Goal: Information Seeking & Learning: Learn about a topic

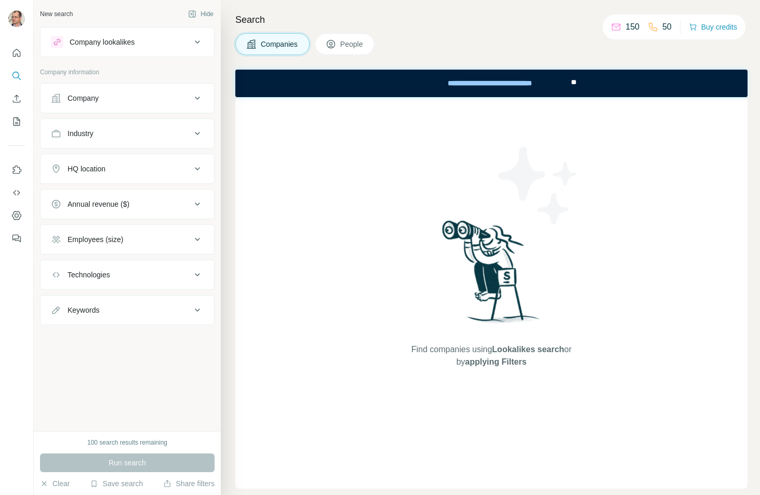
click at [195, 43] on icon at bounding box center [197, 42] width 12 height 12
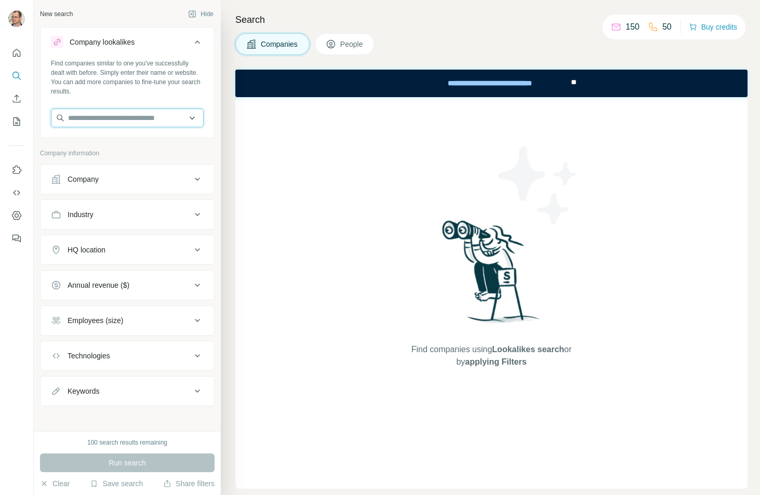
click at [92, 114] on input "text" at bounding box center [127, 118] width 153 height 19
click at [91, 111] on input "text" at bounding box center [127, 118] width 153 height 19
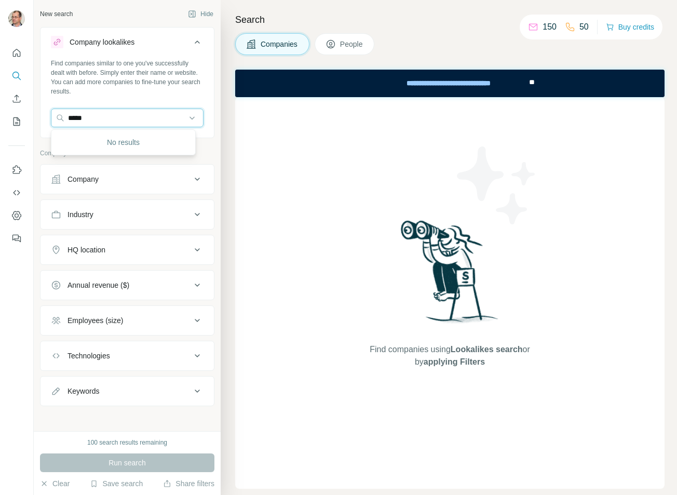
type input "****"
click at [121, 108] on div "Find companies similar to one you've successfully dealt with before. Simply ent…" at bounding box center [127, 97] width 173 height 77
click at [136, 121] on input "text" at bounding box center [127, 118] width 153 height 19
click at [184, 118] on input "text" at bounding box center [127, 118] width 153 height 19
click at [138, 122] on input "text" at bounding box center [127, 118] width 153 height 19
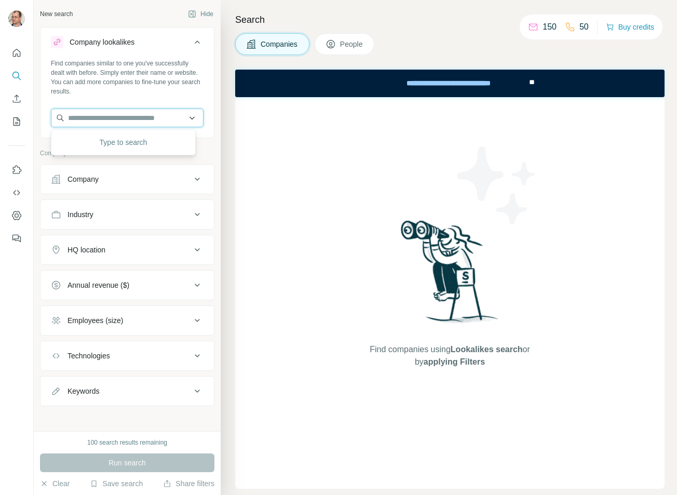
paste input "**********"
click at [148, 117] on input "**********" at bounding box center [127, 118] width 153 height 19
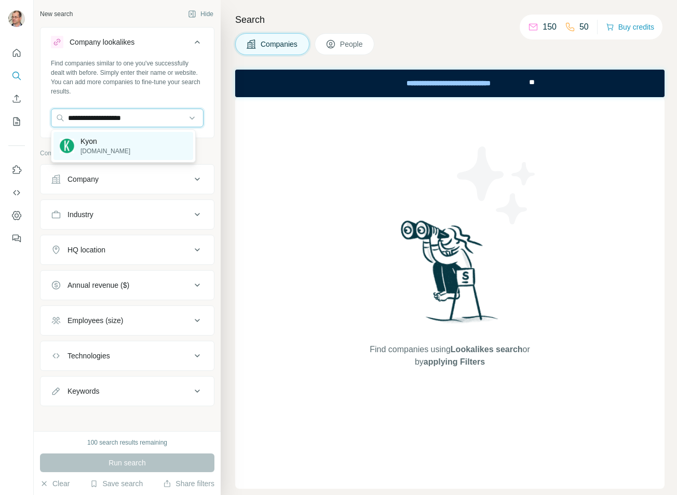
type input "**********"
click at [98, 149] on p "[DOMAIN_NAME]" at bounding box center [106, 150] width 50 height 9
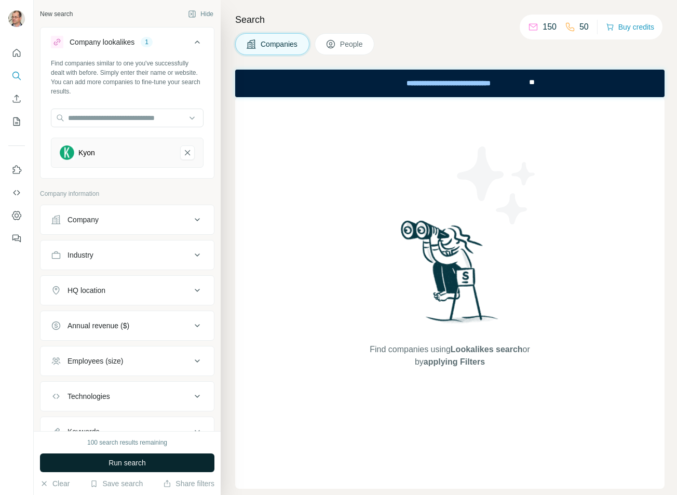
click at [134, 465] on span "Run search" at bounding box center [127, 463] width 37 height 10
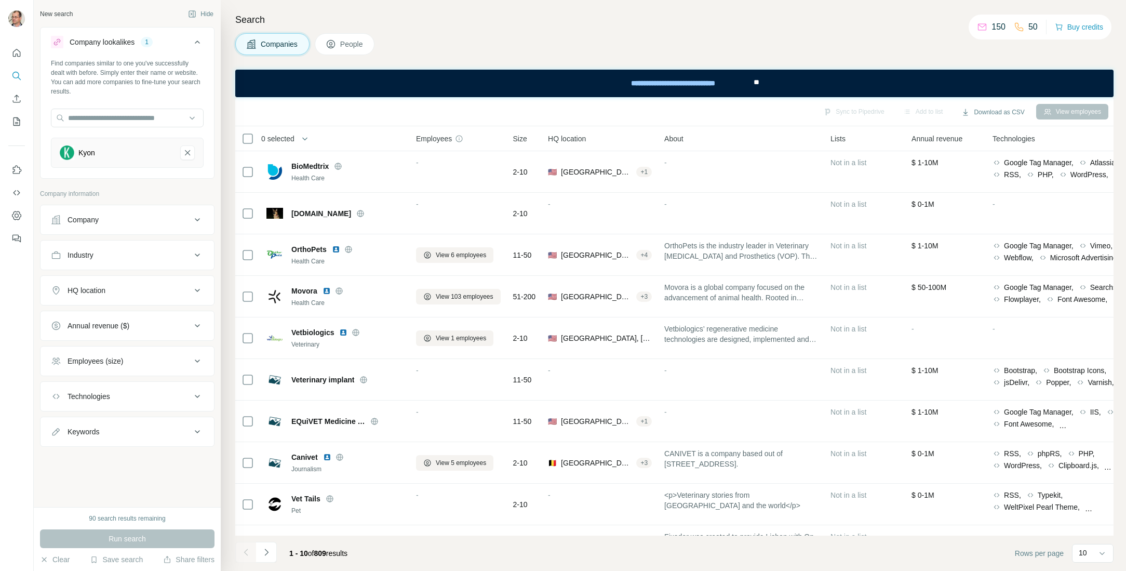
click at [197, 256] on icon at bounding box center [197, 254] width 5 height 3
click at [196, 318] on icon at bounding box center [197, 321] width 12 height 12
click at [143, 348] on input "text" at bounding box center [127, 347] width 153 height 19
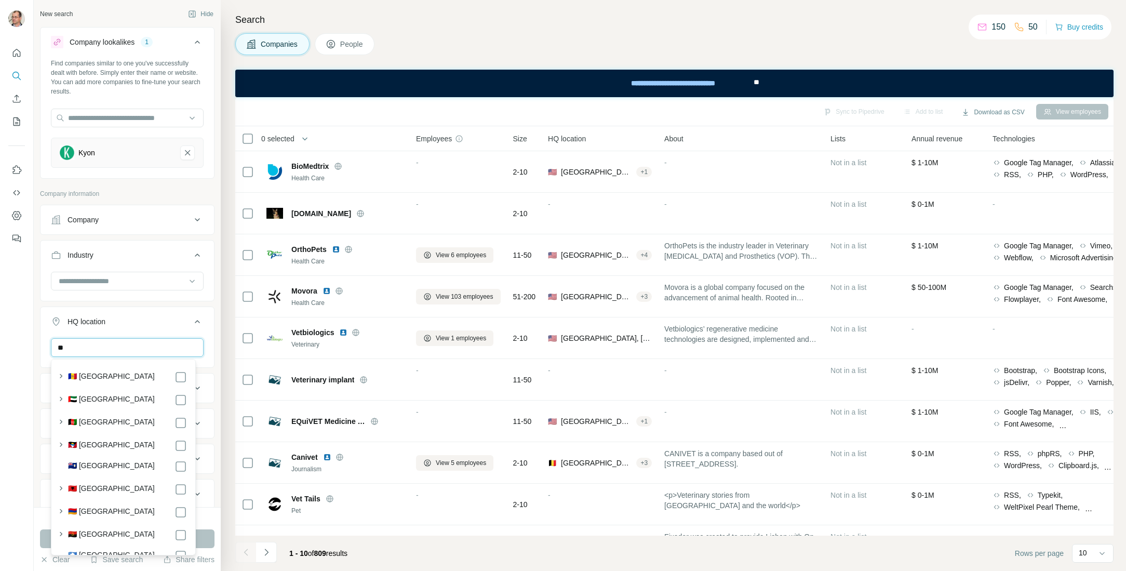
type input "*"
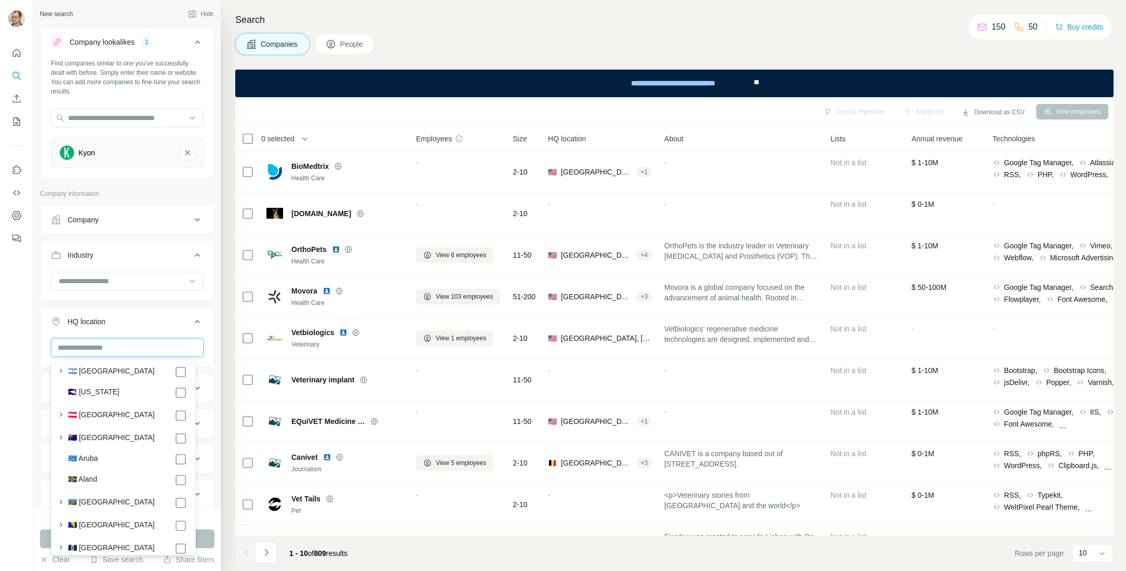
scroll to position [208, 0]
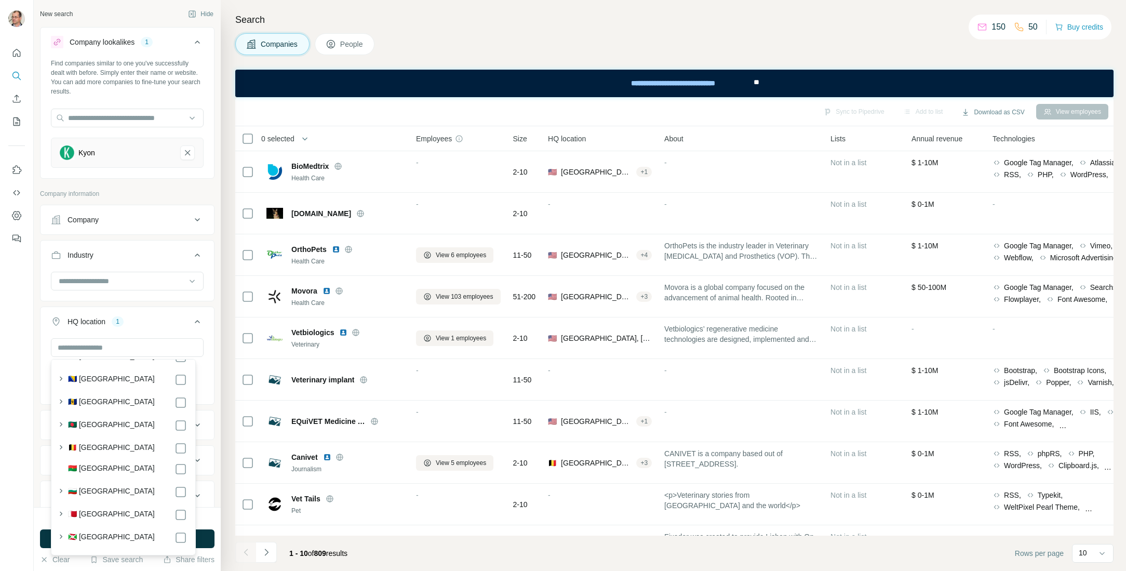
scroll to position [364, 0]
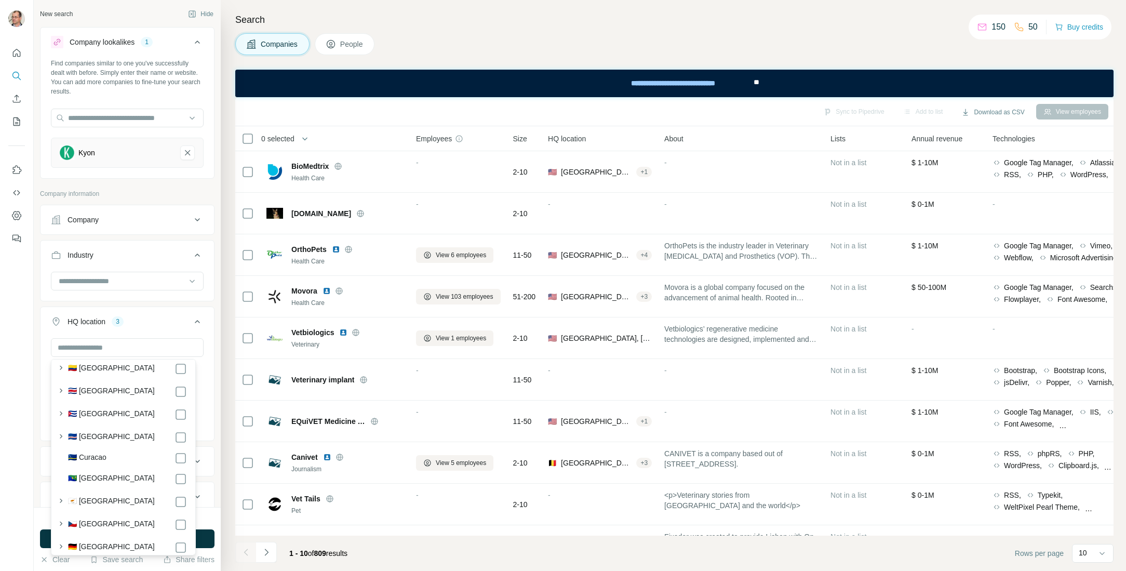
scroll to position [1143, 0]
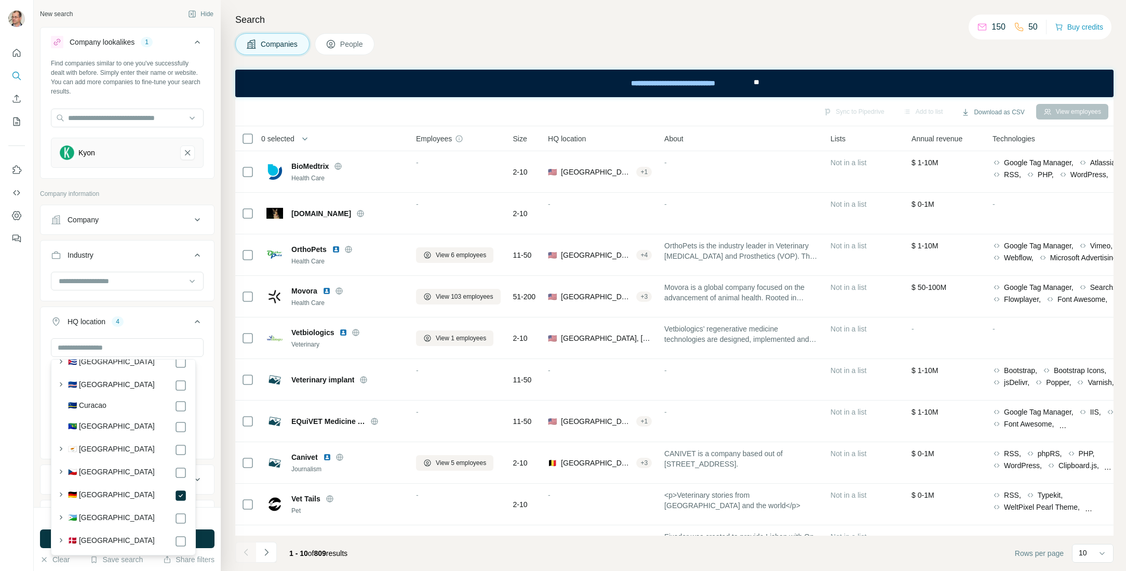
scroll to position [1247, 0]
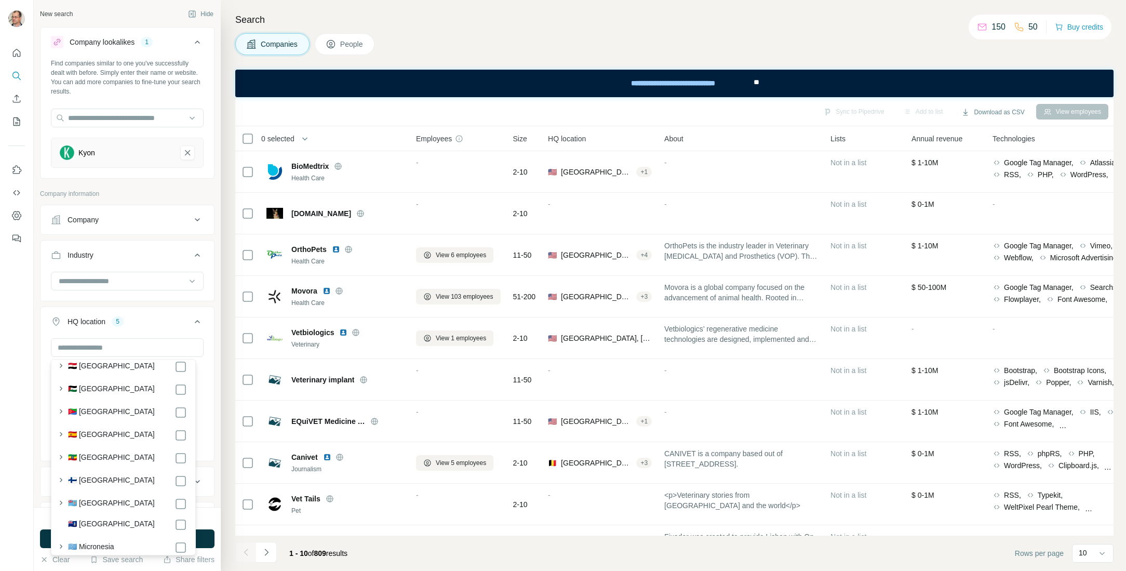
scroll to position [1403, 0]
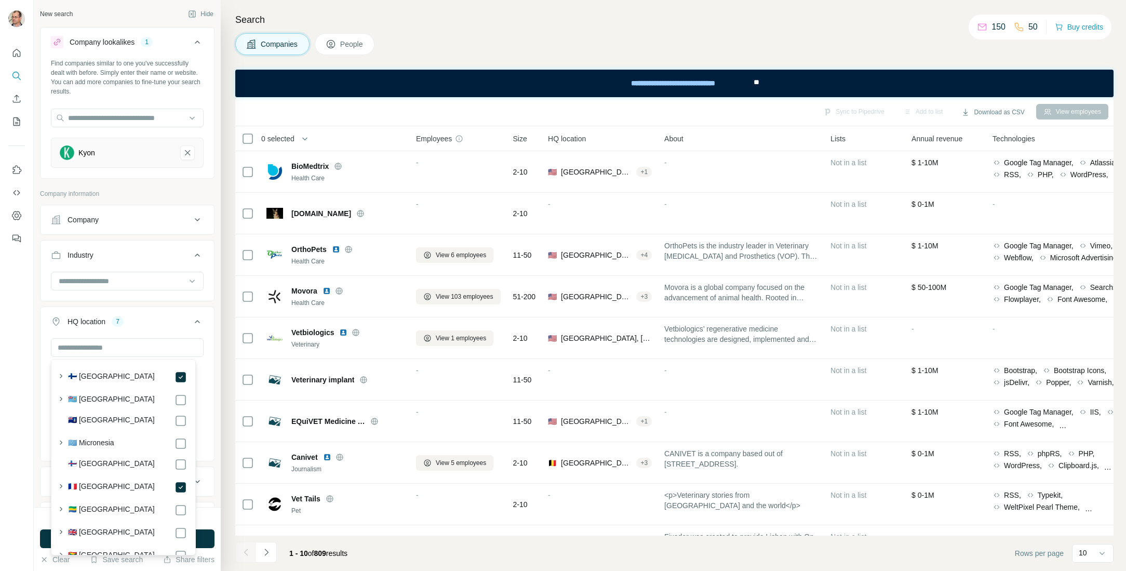
scroll to position [1662, 0]
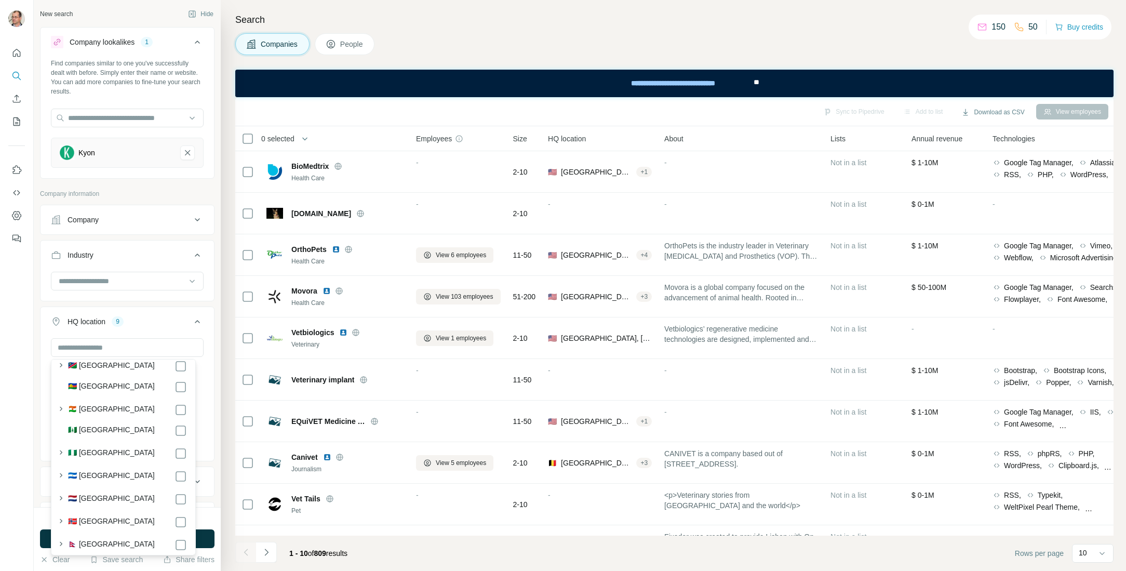
scroll to position [3636, 0]
click at [194, 91] on div "Find companies similar to one you've successfully dealt with before. Simply ent…" at bounding box center [127, 77] width 153 height 37
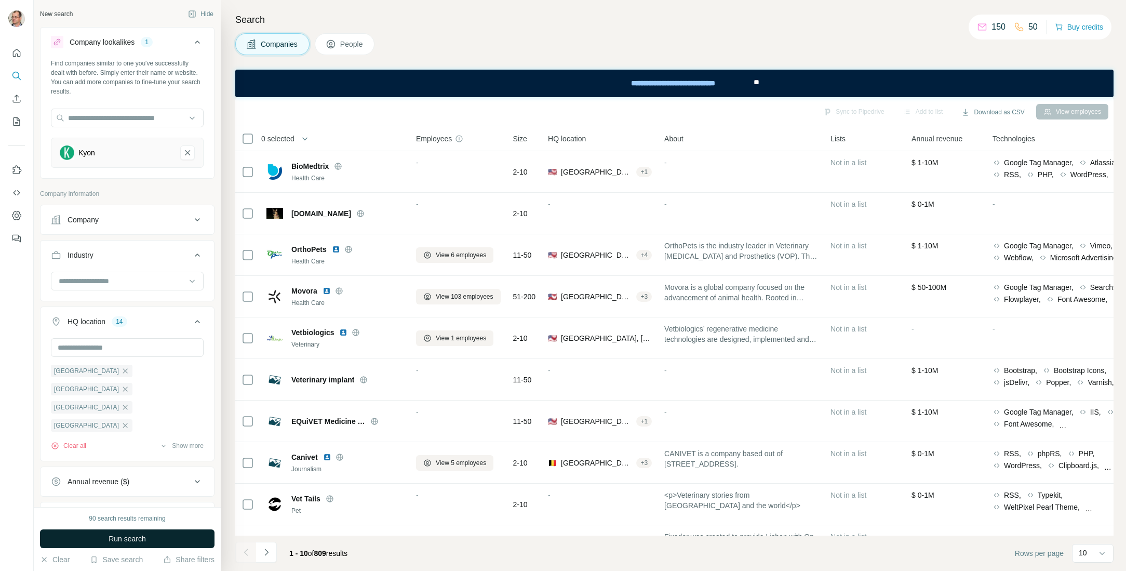
click at [125, 495] on span "Run search" at bounding box center [127, 538] width 37 height 10
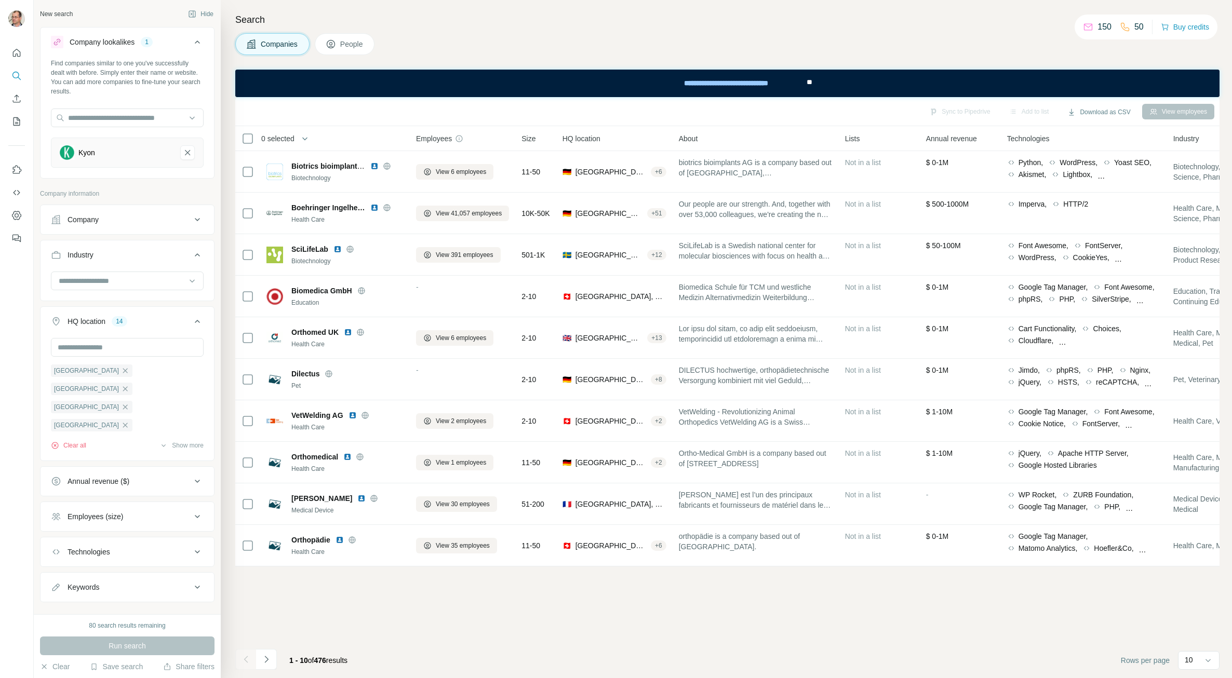
click at [194, 495] on icon at bounding box center [197, 587] width 12 height 12
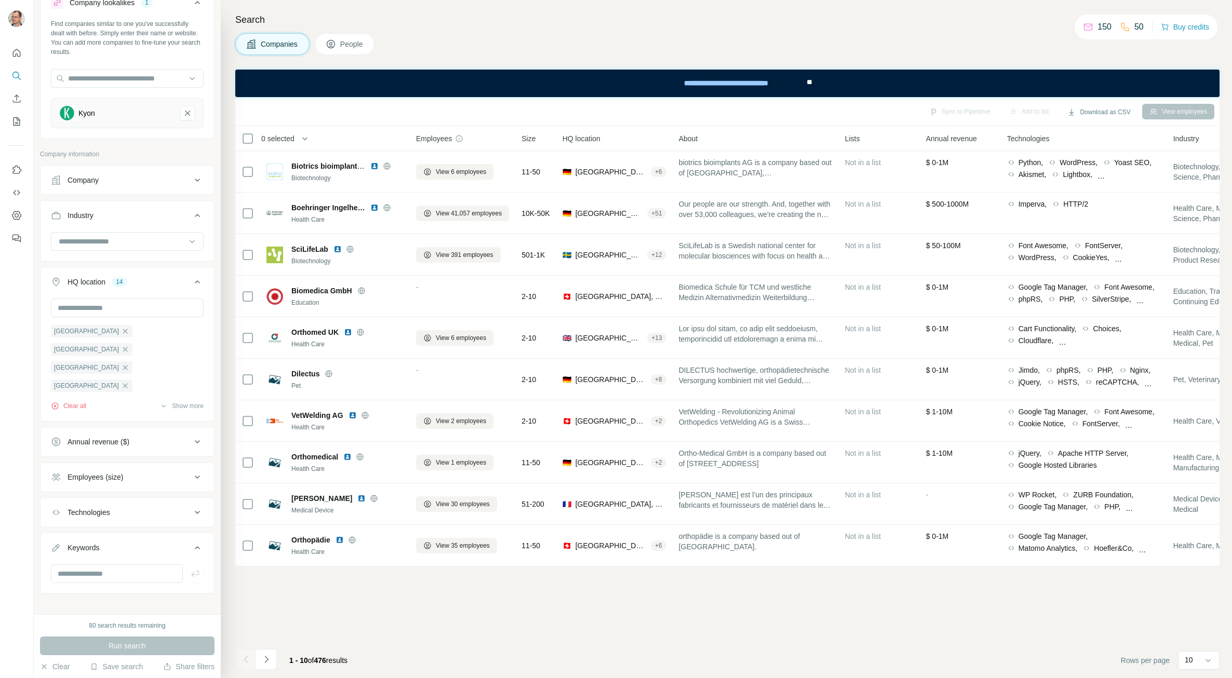
scroll to position [48, 0]
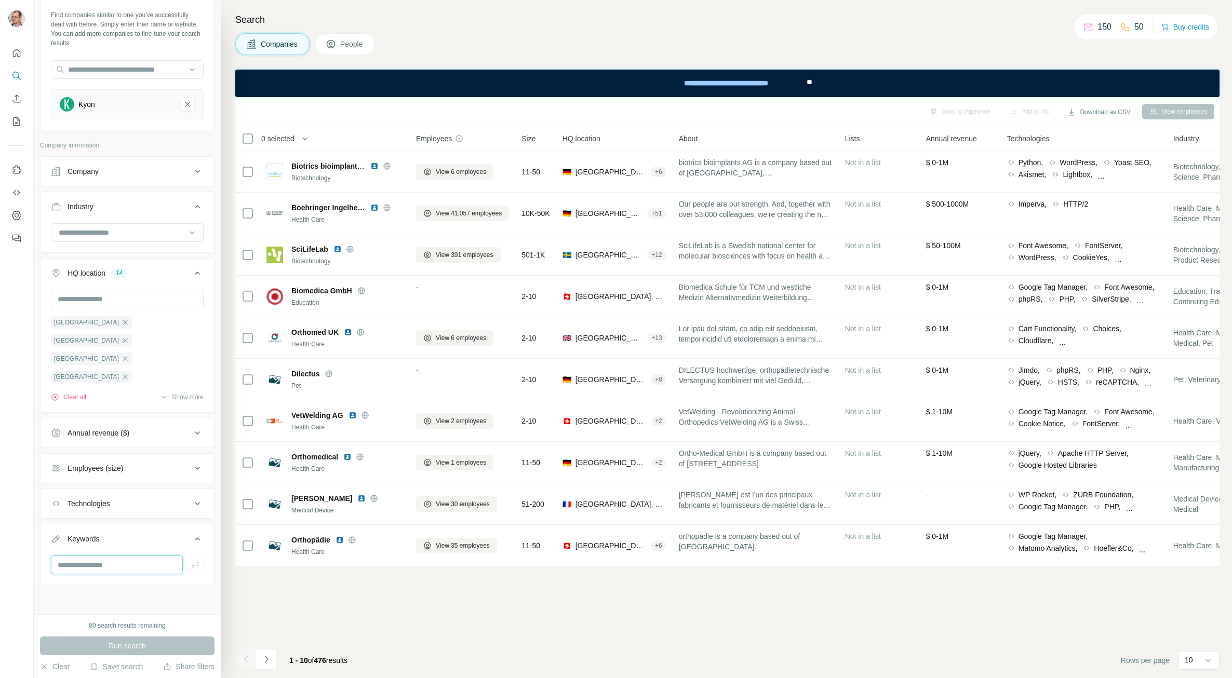
click at [121, 495] on input "text" at bounding box center [117, 565] width 132 height 19
type input "*****"
click at [114, 495] on div "1" at bounding box center [111, 539] width 12 height 9
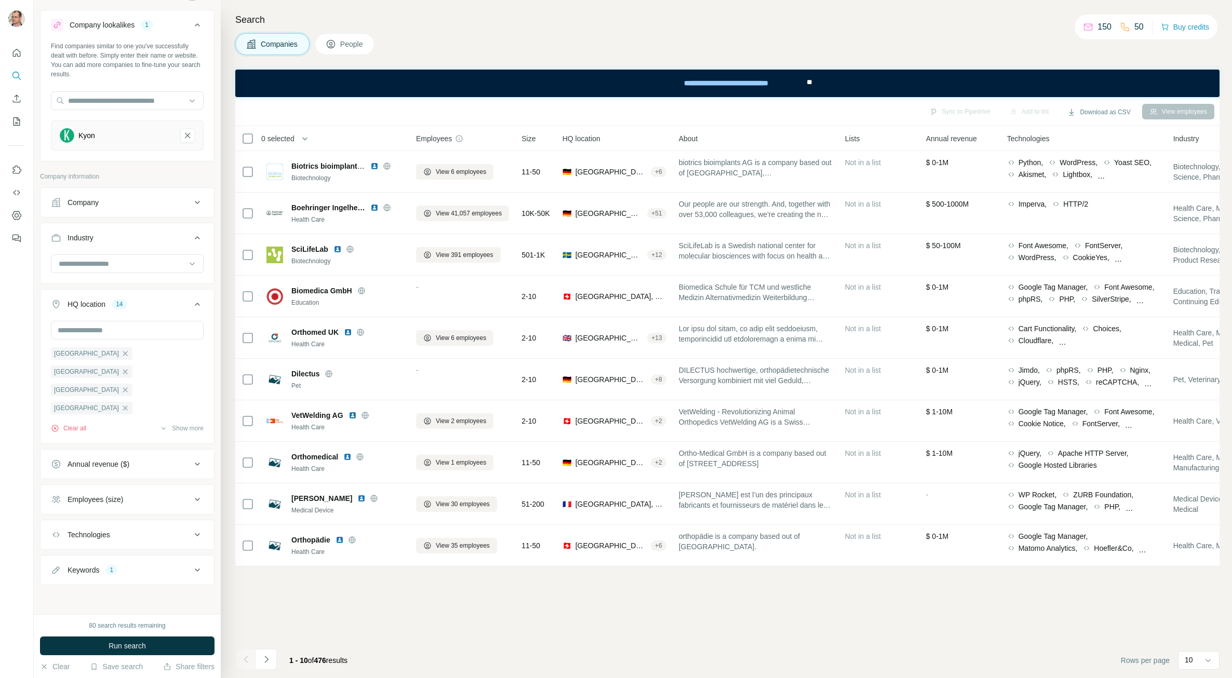
scroll to position [17, 0]
click at [110, 495] on span "Run search" at bounding box center [127, 646] width 37 height 10
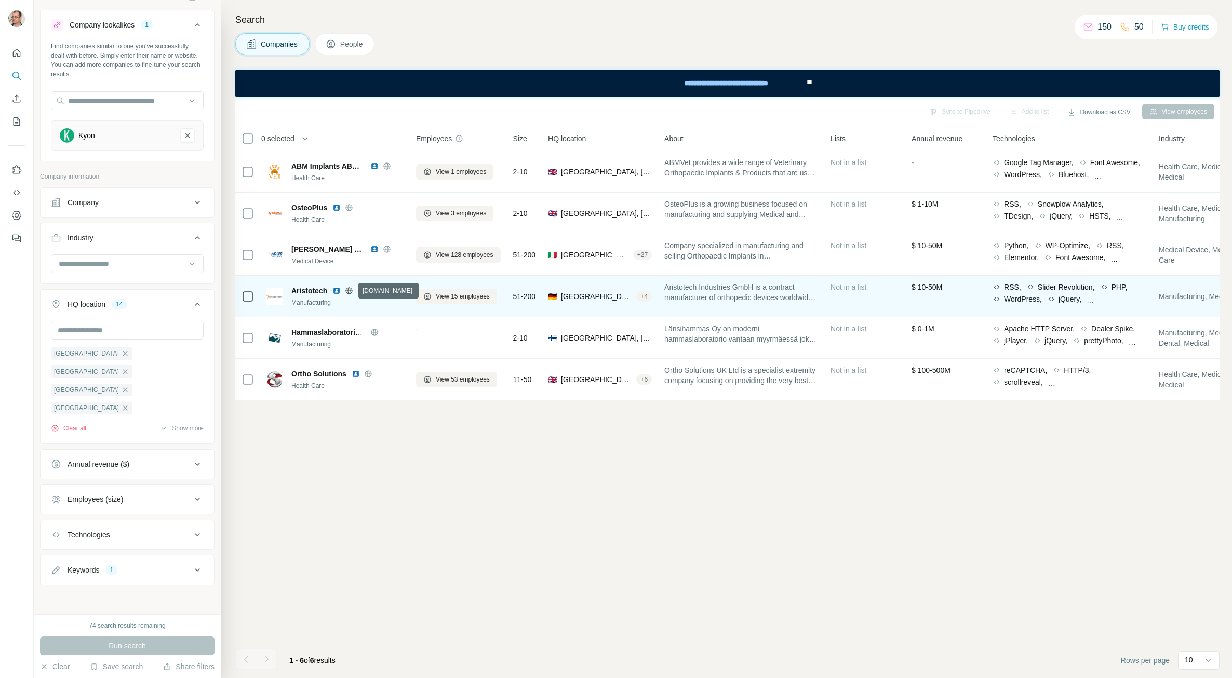
click at [349, 292] on icon at bounding box center [349, 291] width 8 height 8
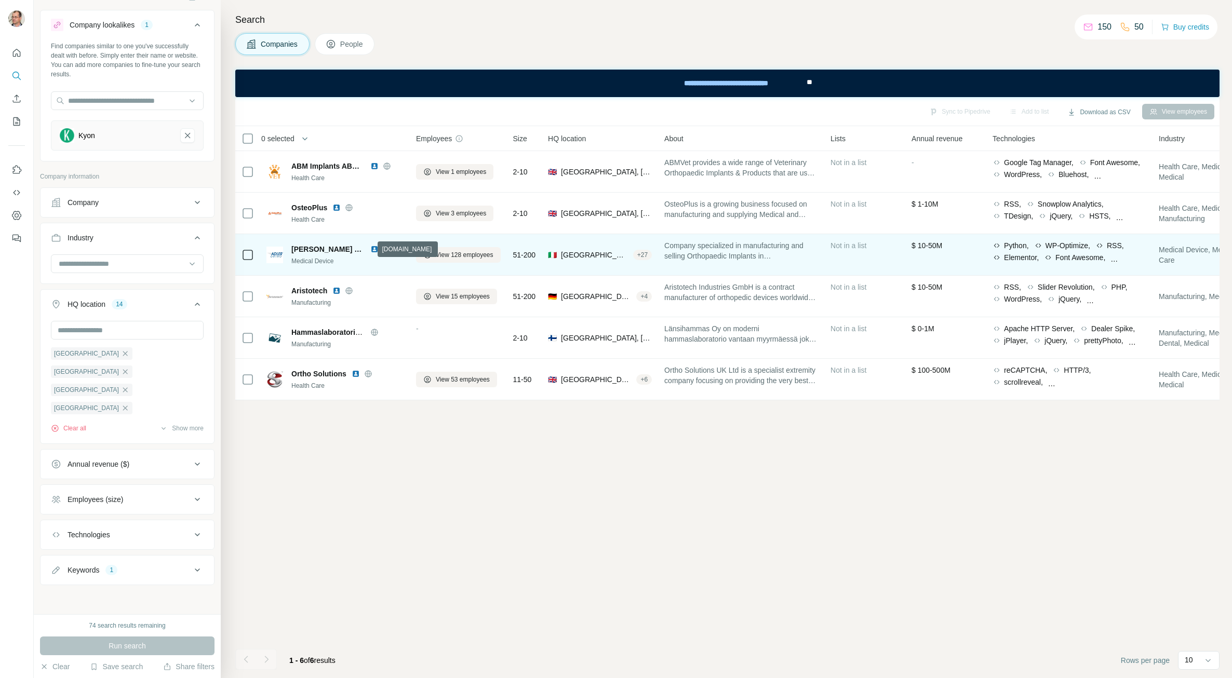
click at [383, 249] on icon at bounding box center [386, 249] width 7 height 1
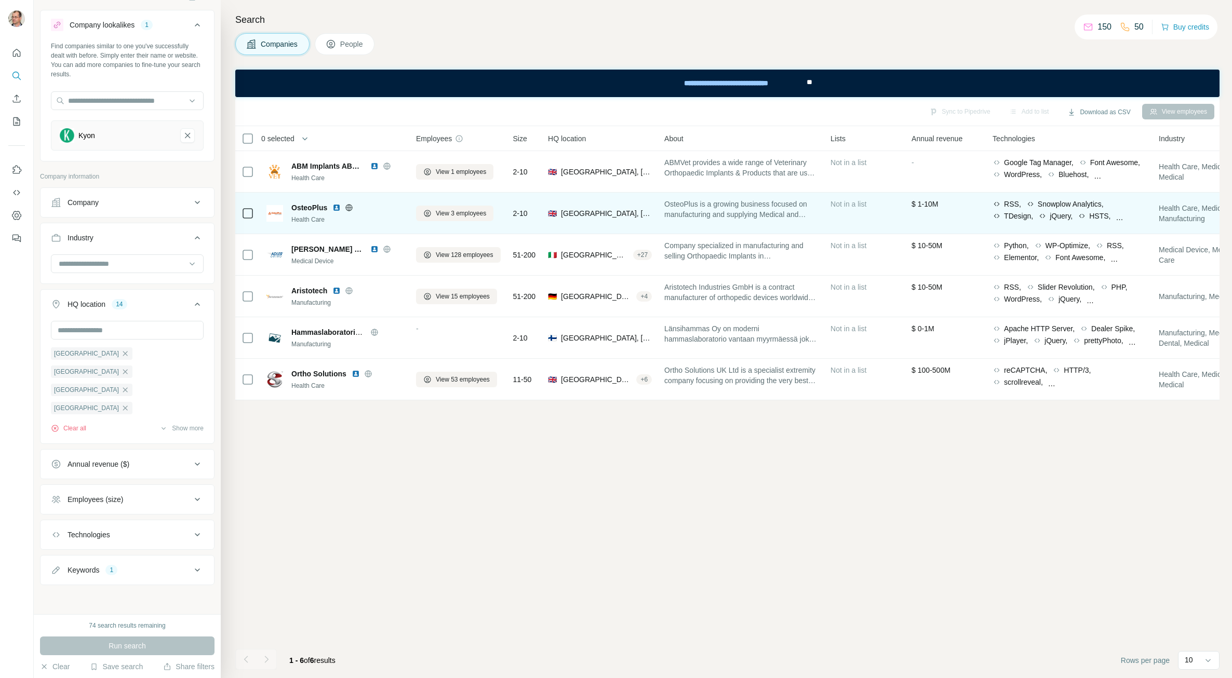
click at [317, 207] on span "OsteoPlus" at bounding box center [309, 208] width 36 height 10
click at [348, 206] on icon at bounding box center [349, 208] width 8 height 8
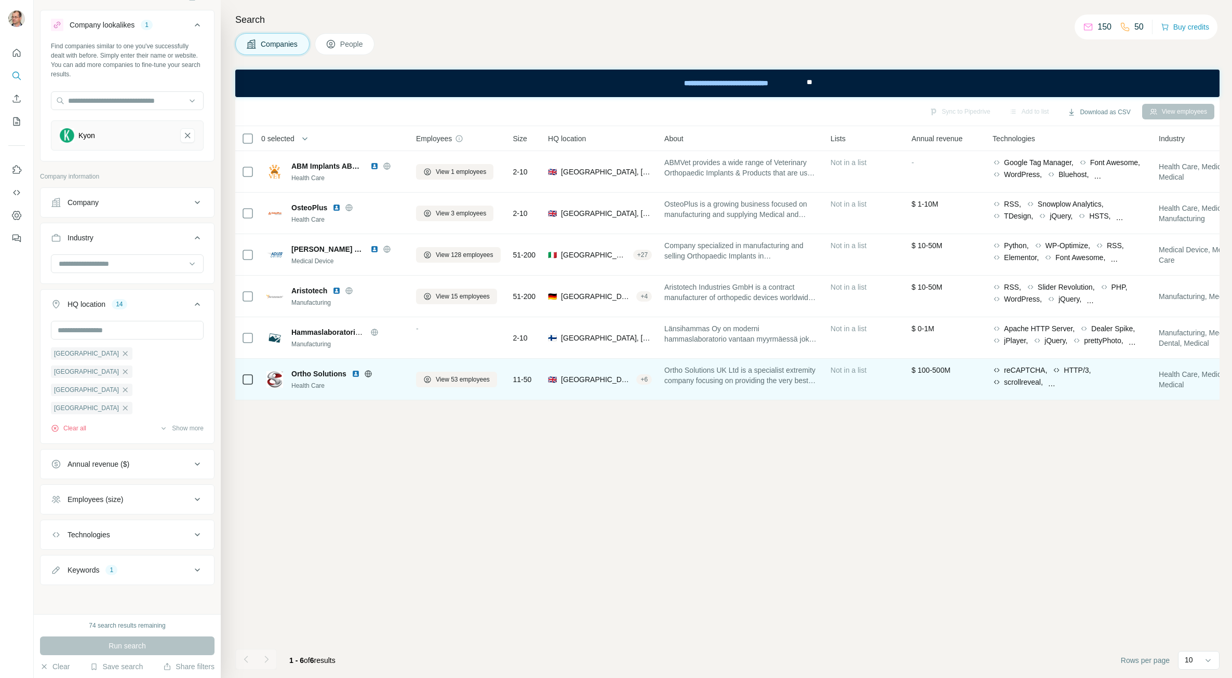
click at [332, 373] on span "Ortho Solutions" at bounding box center [318, 374] width 55 height 10
click at [368, 373] on icon at bounding box center [368, 373] width 7 height 1
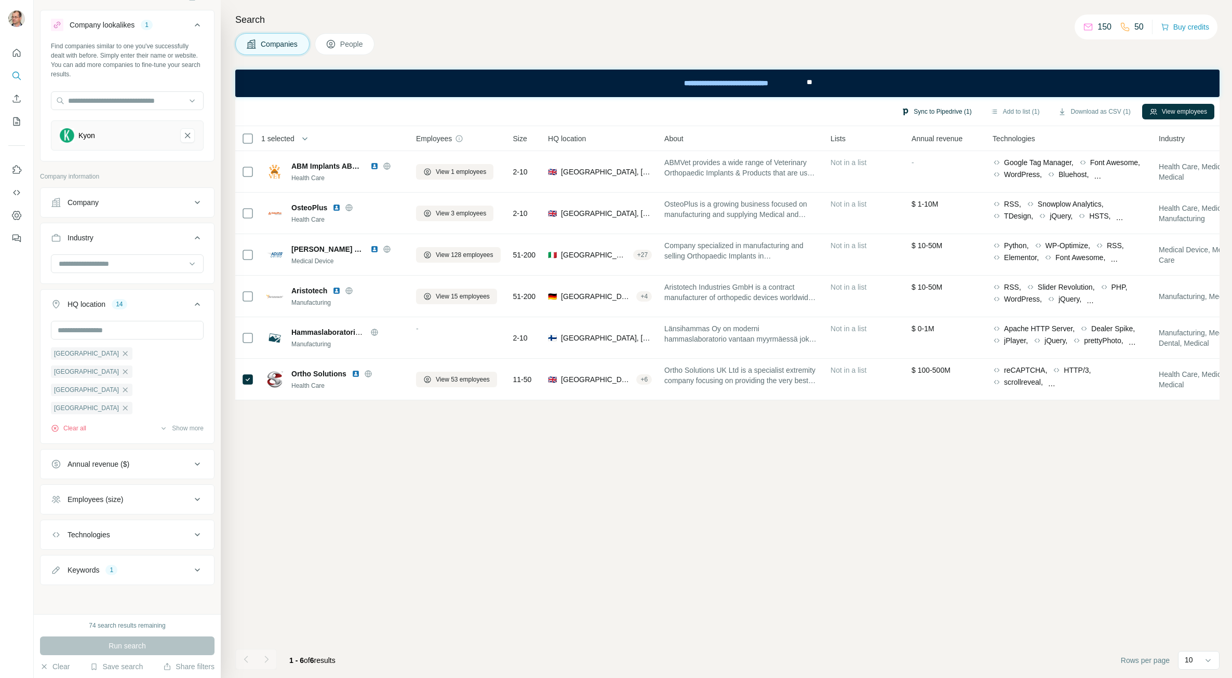
click at [759, 112] on button "Sync to Pipedrive (1)" at bounding box center [936, 112] width 85 height 16
click at [759, 165] on label "Company" at bounding box center [893, 165] width 35 height 12
click at [759, 200] on button "Sync to Pipedrive" at bounding box center [908, 201] width 115 height 21
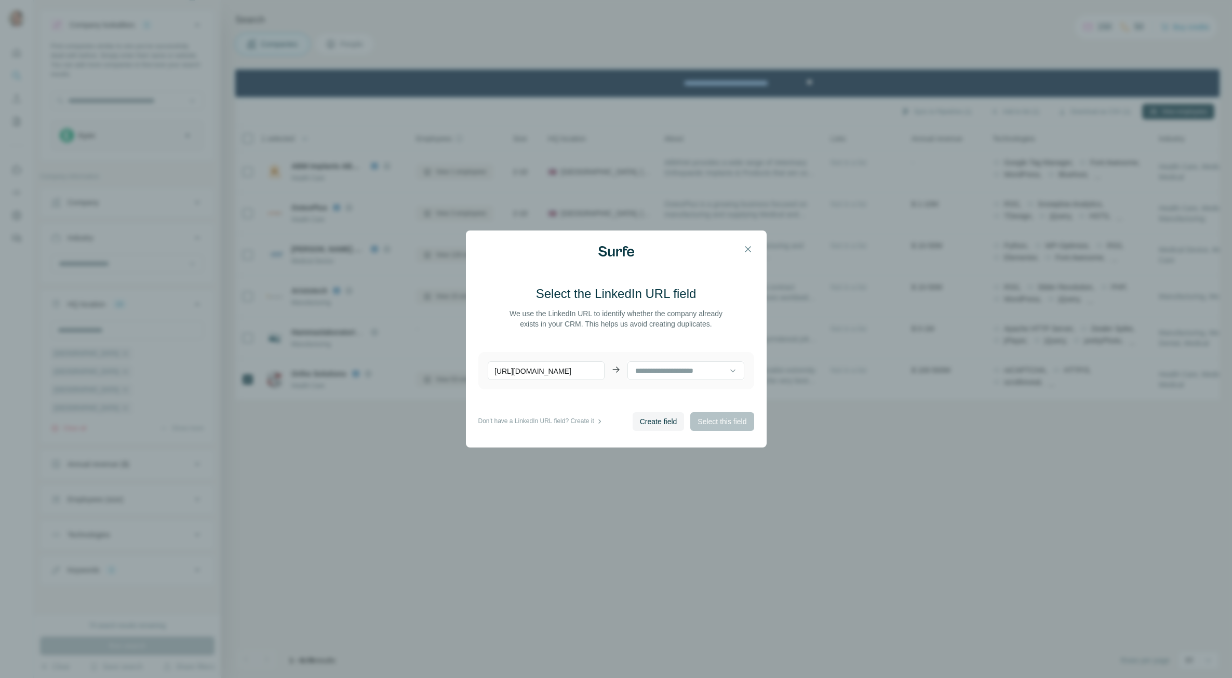
click at [592, 372] on p "[URL][DOMAIN_NAME]" at bounding box center [546, 371] width 117 height 19
click at [669, 373] on input at bounding box center [681, 370] width 95 height 11
click at [759, 384] on div "Select the LinkedIn URL field We use the LinkedIn URL to identify whether the c…" at bounding box center [616, 339] width 1232 height 678
click at [647, 421] on span "Create field" at bounding box center [658, 422] width 37 height 10
click at [717, 422] on span "Select this field" at bounding box center [722, 422] width 49 height 10
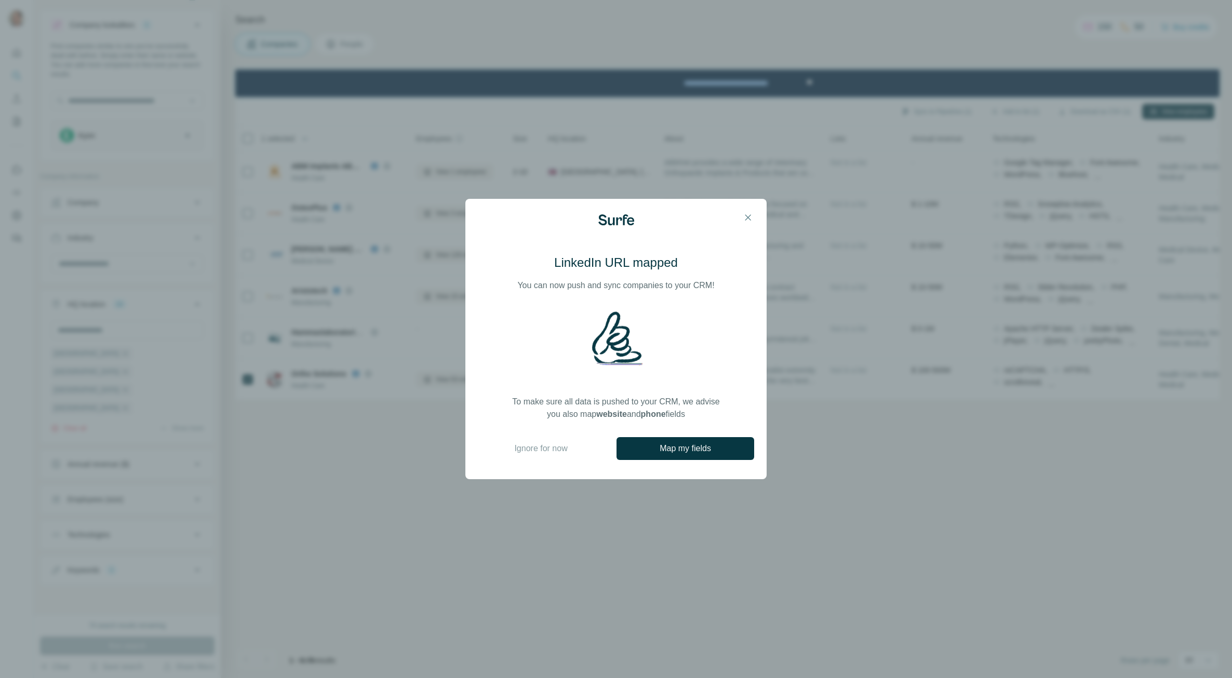
click at [688, 448] on span "Map my fields" at bounding box center [685, 449] width 51 height 12
click at [554, 445] on span "Ignore for now" at bounding box center [540, 449] width 53 height 12
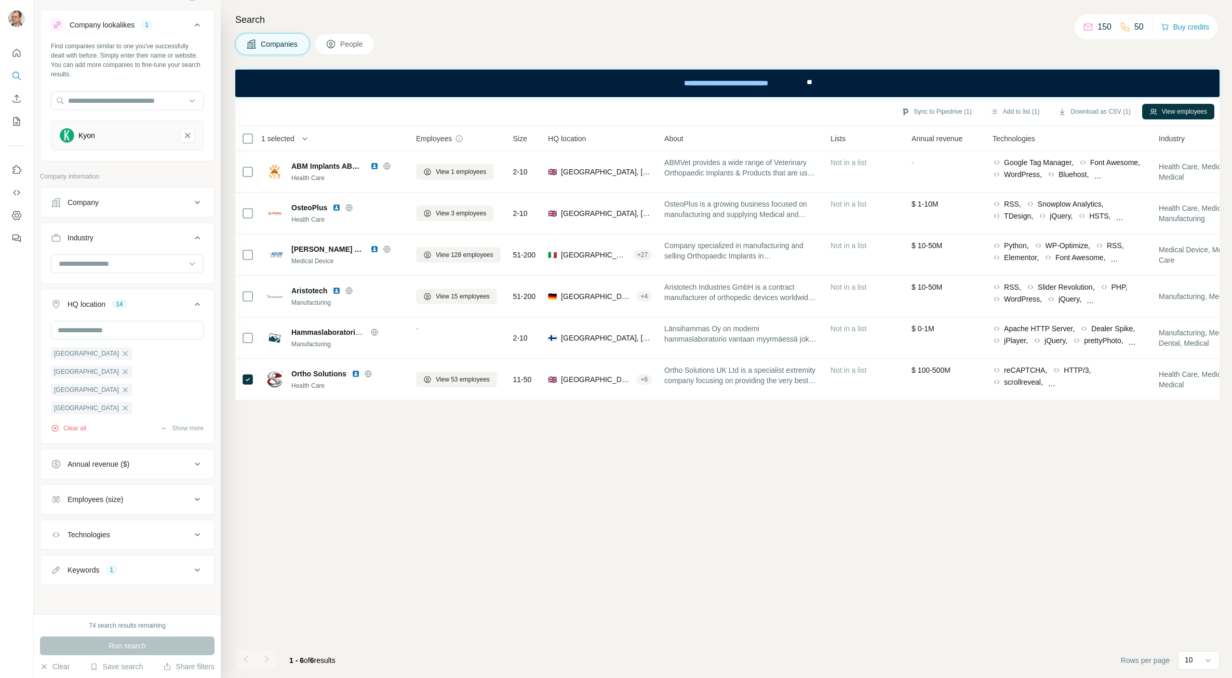
click at [350, 49] on span "People" at bounding box center [352, 44] width 24 height 10
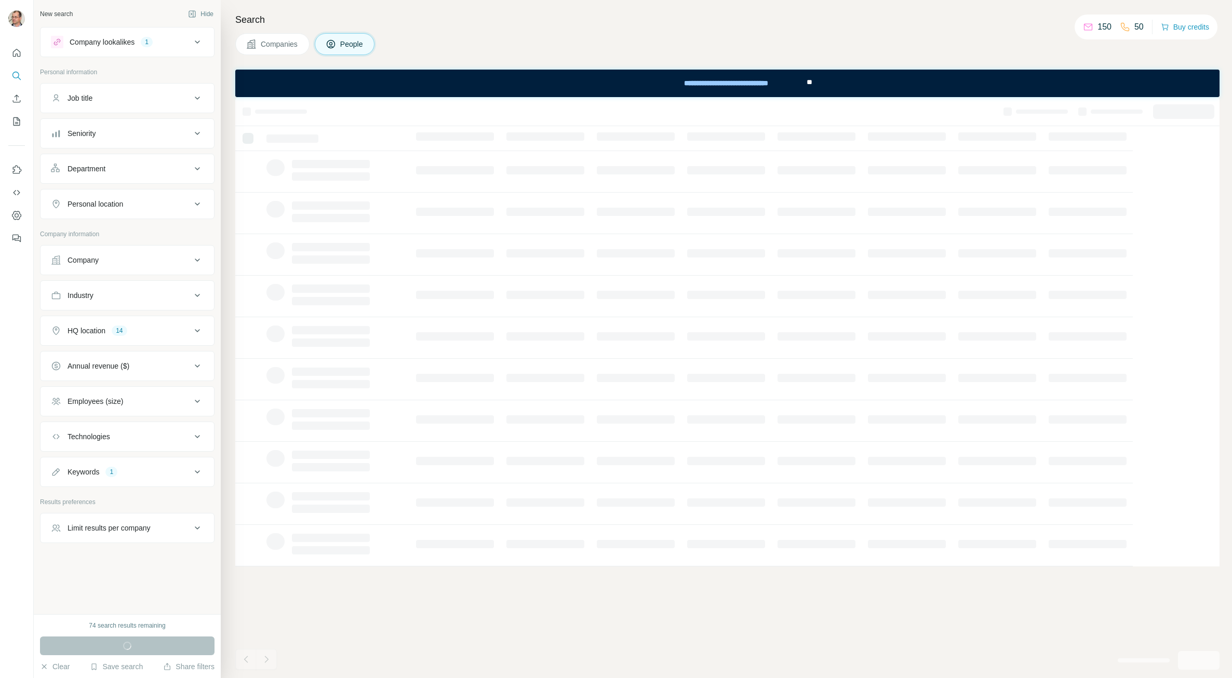
click at [286, 44] on span "Companies" at bounding box center [280, 44] width 38 height 10
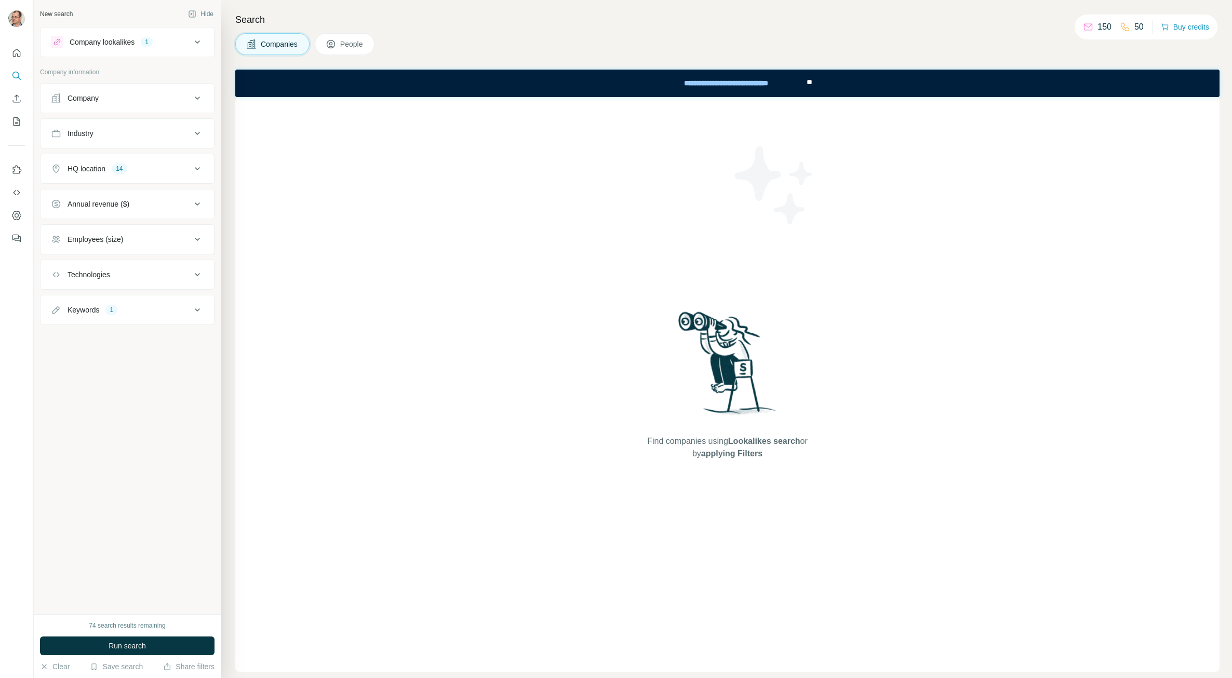
click at [285, 44] on span "Companies" at bounding box center [280, 44] width 38 height 10
click at [126, 639] on button "Run search" at bounding box center [127, 646] width 175 height 19
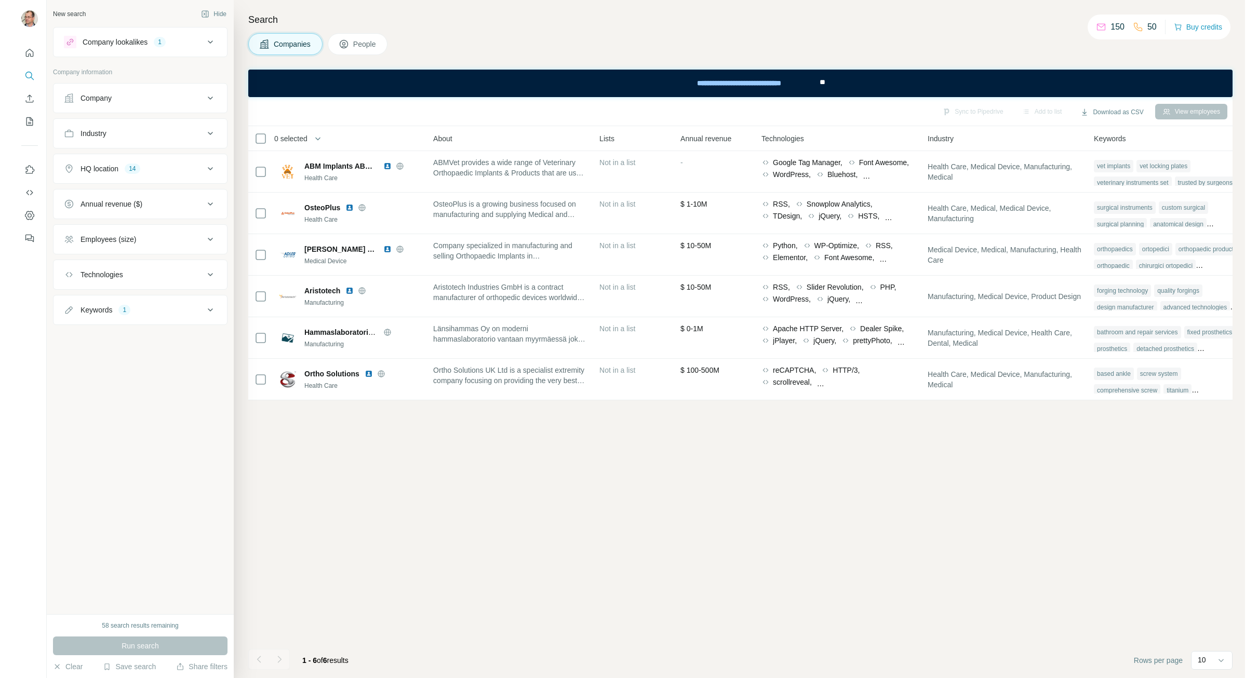
scroll to position [0, 275]
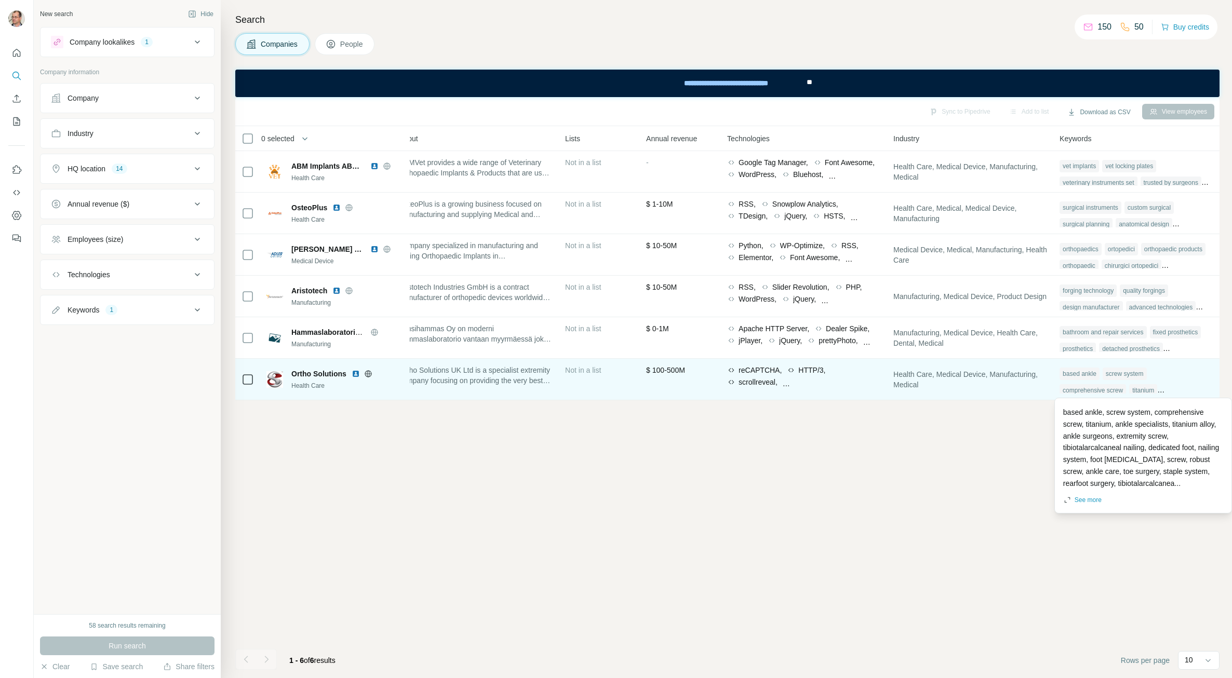
click at [1146, 391] on div "titanium" at bounding box center [1143, 390] width 28 height 12
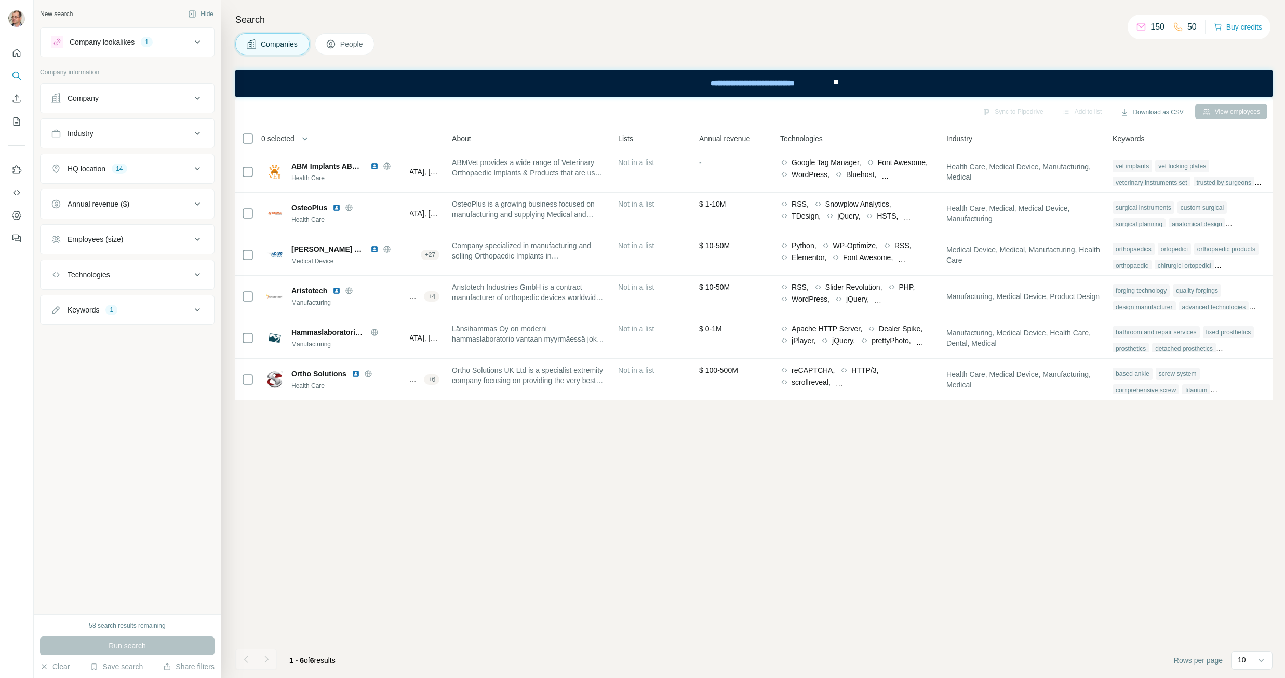
scroll to position [0, 222]
click at [1218, 112] on button "View employees" at bounding box center [1231, 112] width 72 height 16
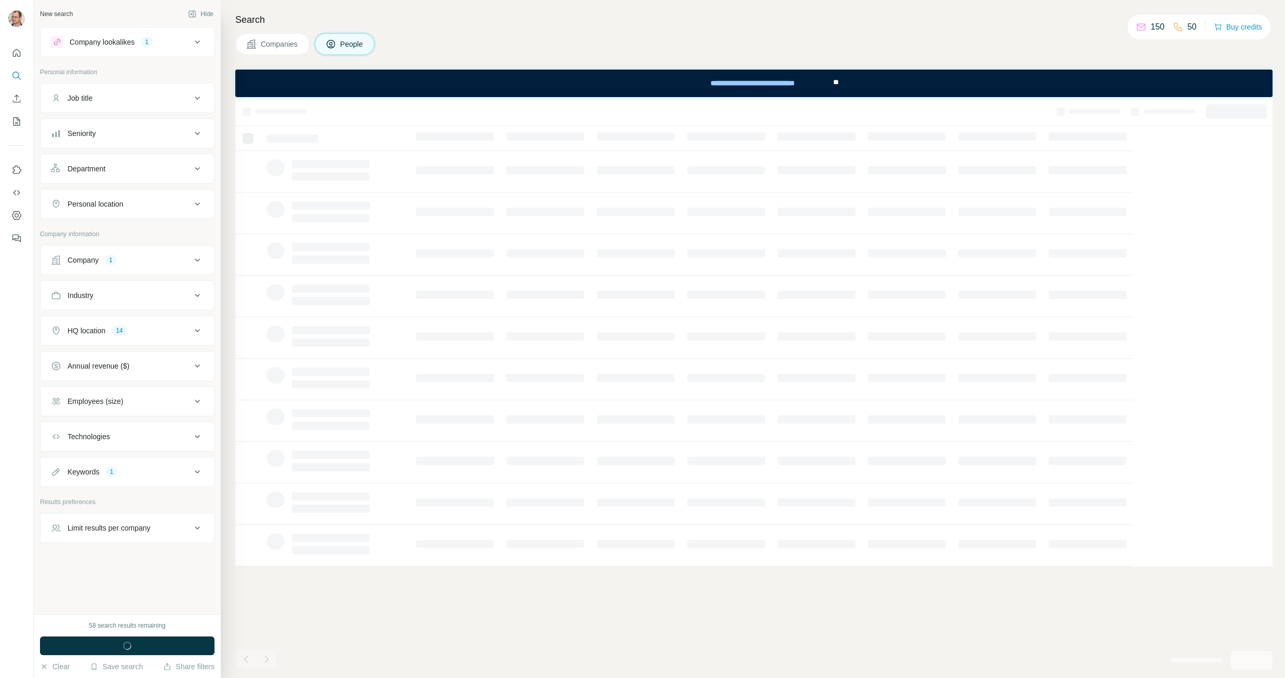
scroll to position [0, 0]
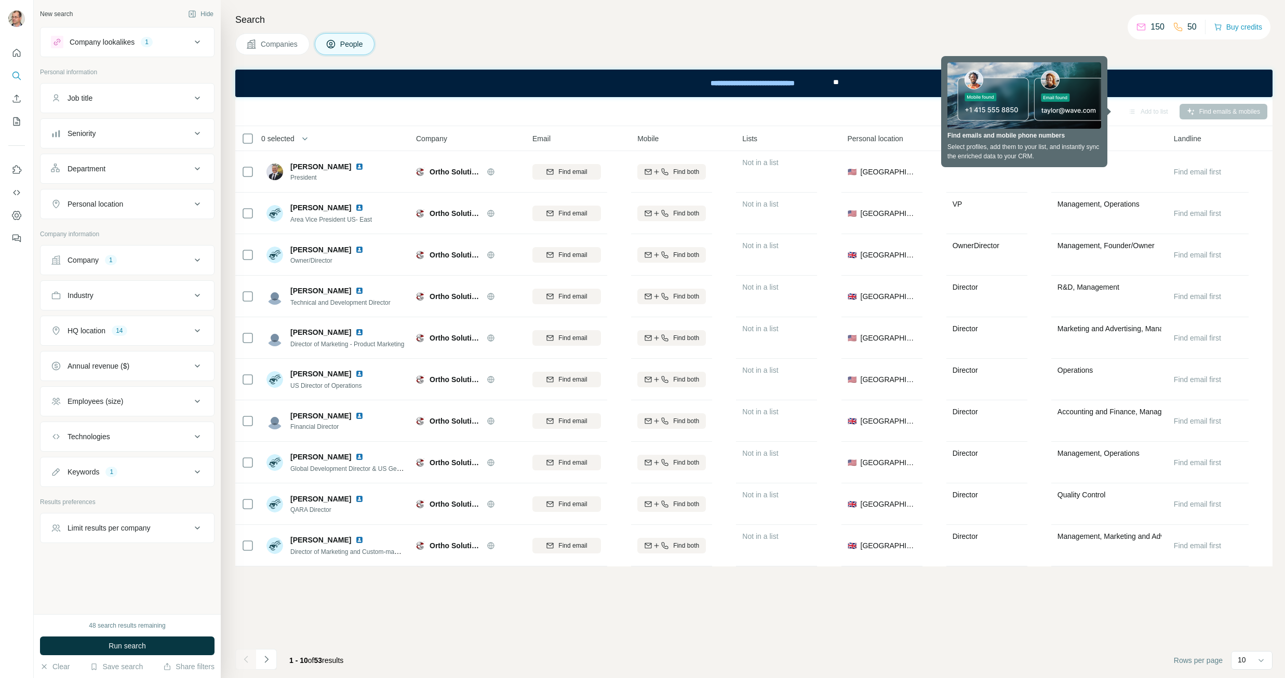
click at [545, 591] on div "Sync to Pipedrive Add to list Find emails & mobiles 0 selected People Company E…" at bounding box center [753, 387] width 1037 height 581
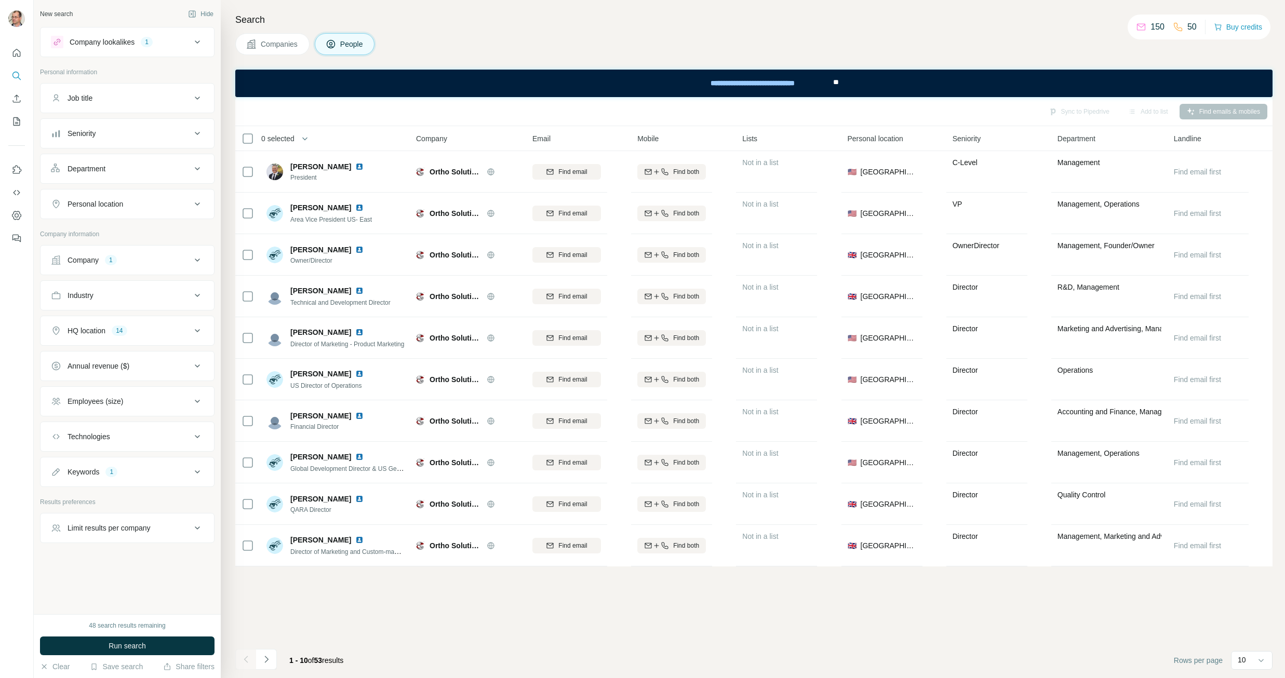
click at [199, 163] on icon at bounding box center [197, 169] width 12 height 12
click at [137, 196] on input at bounding box center [122, 194] width 128 height 11
click at [191, 100] on icon at bounding box center [197, 98] width 12 height 12
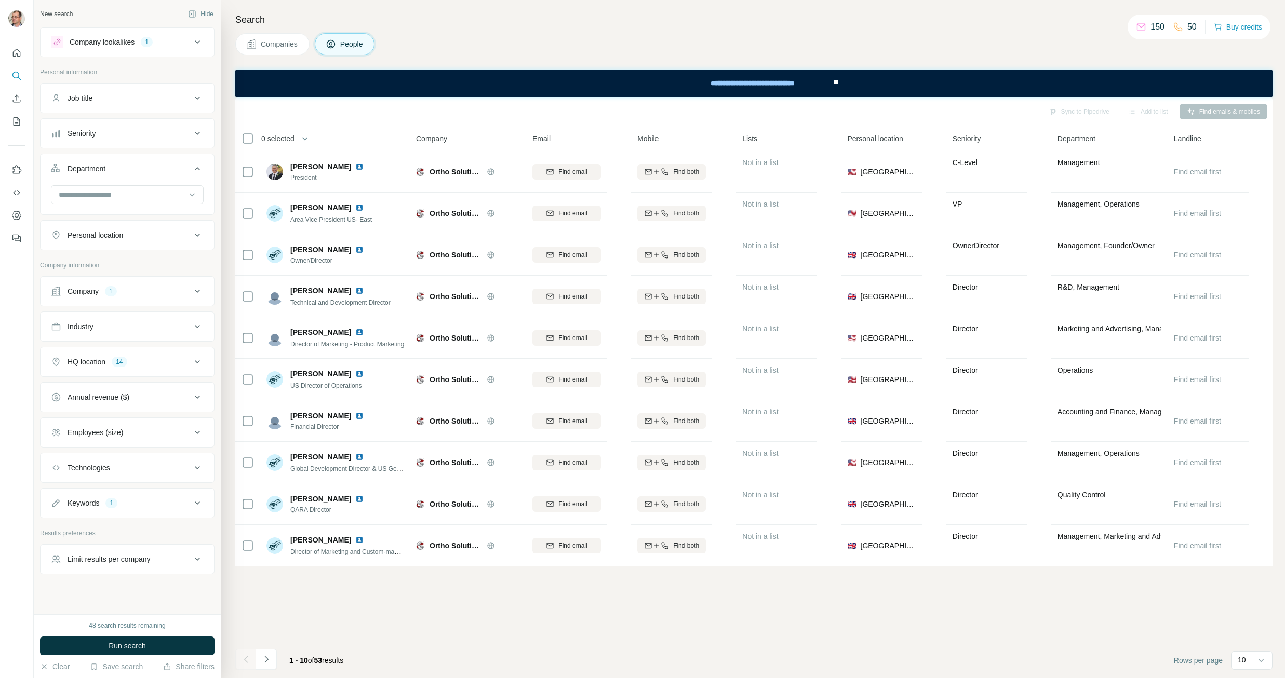
click at [191, 100] on icon at bounding box center [197, 98] width 12 height 12
click at [125, 128] on input "text" at bounding box center [117, 124] width 132 height 19
type input "*"
click at [190, 226] on icon at bounding box center [192, 226] width 5 height 3
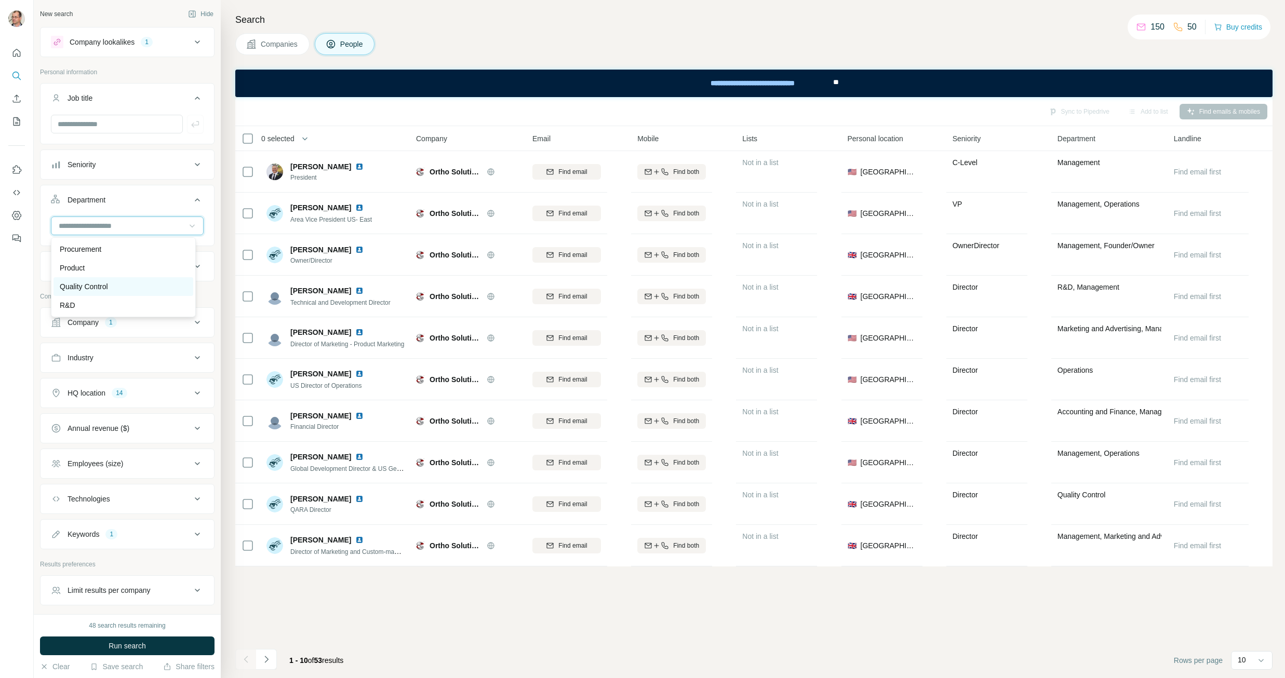
scroll to position [322, 0]
click at [98, 243] on p "Procurement" at bounding box center [81, 245] width 42 height 10
click at [164, 225] on input at bounding box center [122, 225] width 128 height 11
click at [118, 306] on div "Supply Chain" at bounding box center [123, 305] width 127 height 10
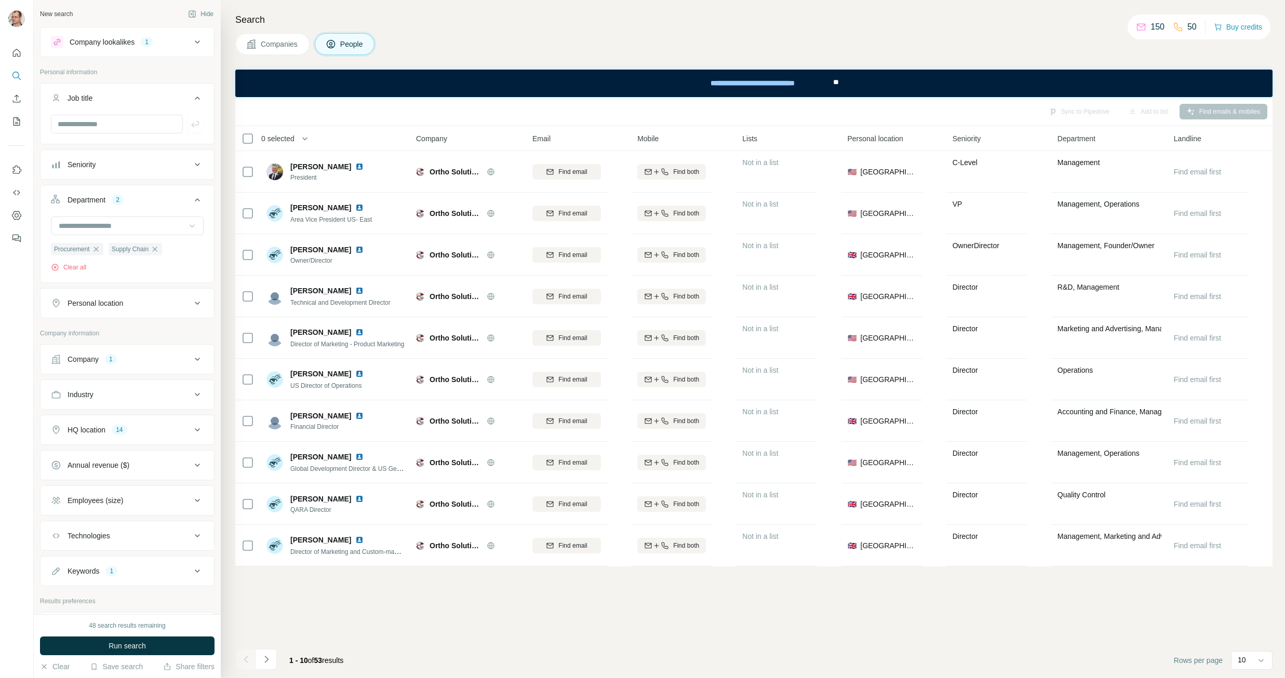
click at [122, 196] on div "2" at bounding box center [118, 199] width 12 height 9
click at [114, 646] on span "Run search" at bounding box center [127, 646] width 37 height 10
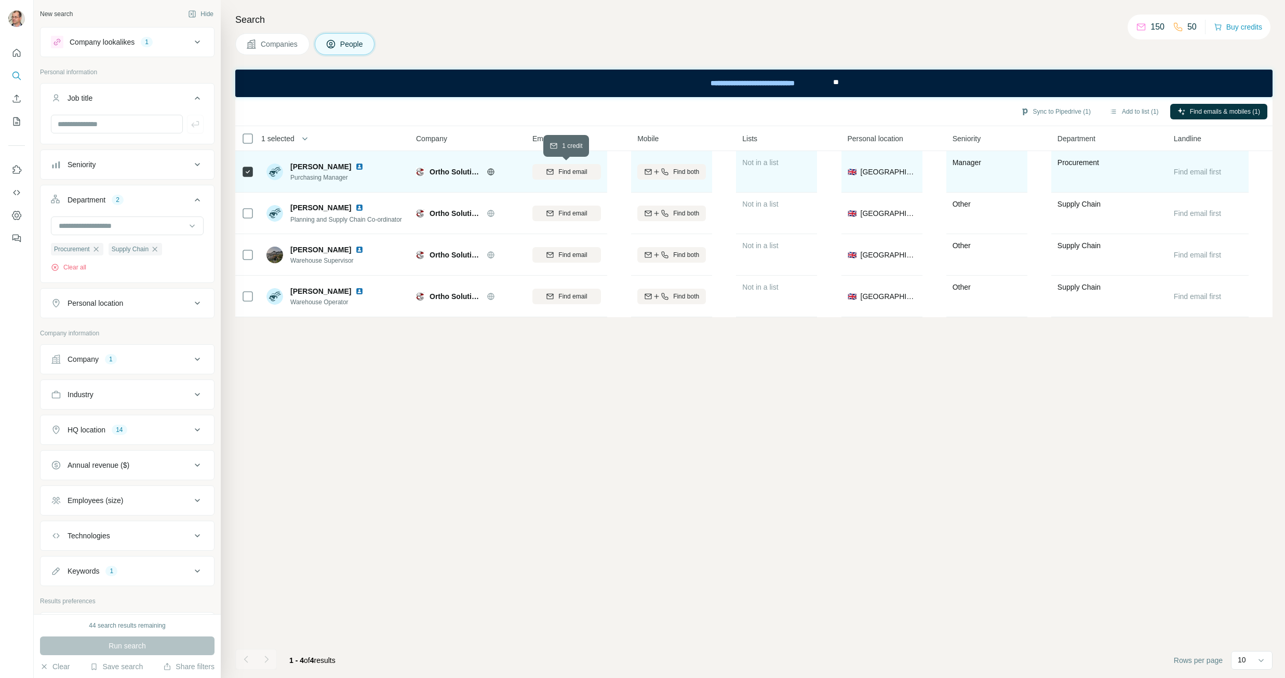
click at [575, 173] on span "Find email" at bounding box center [572, 171] width 29 height 9
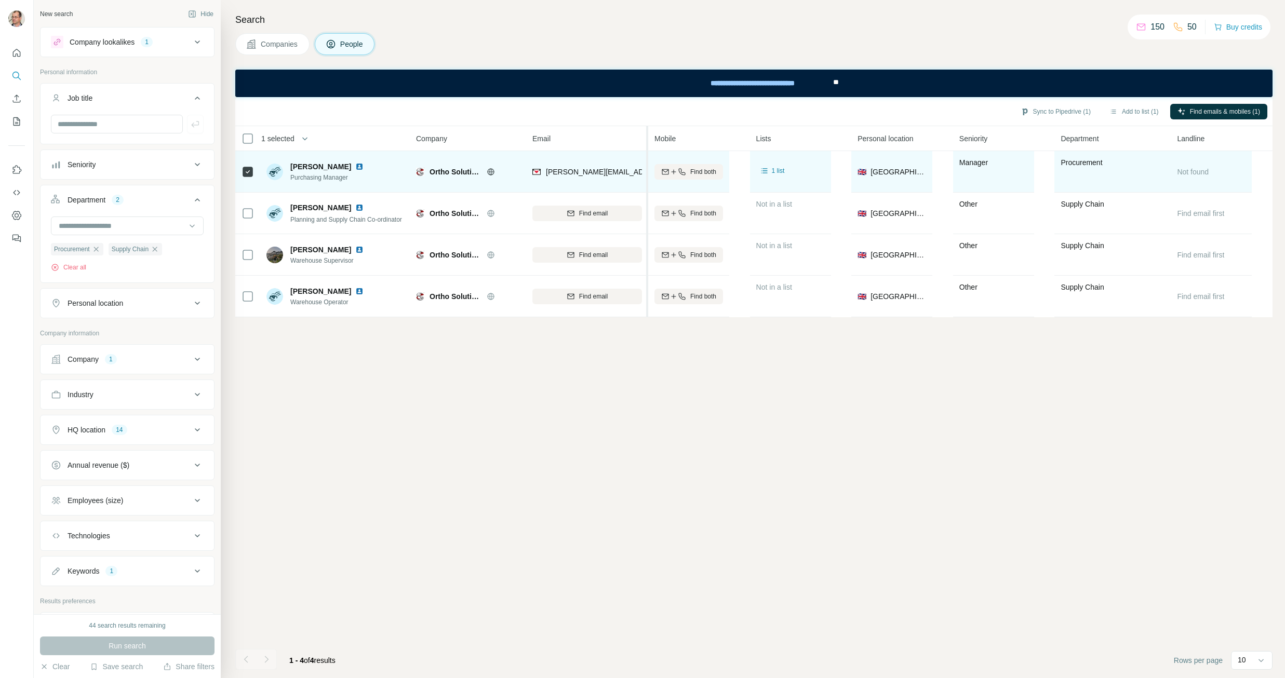
drag, startPoint x: 628, startPoint y: 146, endPoint x: 648, endPoint y: 143, distance: 20.5
click at [0, 0] on tr "1 selected People Company Email Mobile Lists Personal location Seniority Depart…" at bounding box center [0, 0] width 0 height 0
click at [690, 172] on span "Find both" at bounding box center [703, 171] width 26 height 9
click at [1141, 372] on div "Sync to Pipedrive (1) Add to list (1) Find emails & mobiles (1) 1 selected Peop…" at bounding box center [753, 387] width 1037 height 581
click at [191, 41] on icon at bounding box center [197, 42] width 12 height 12
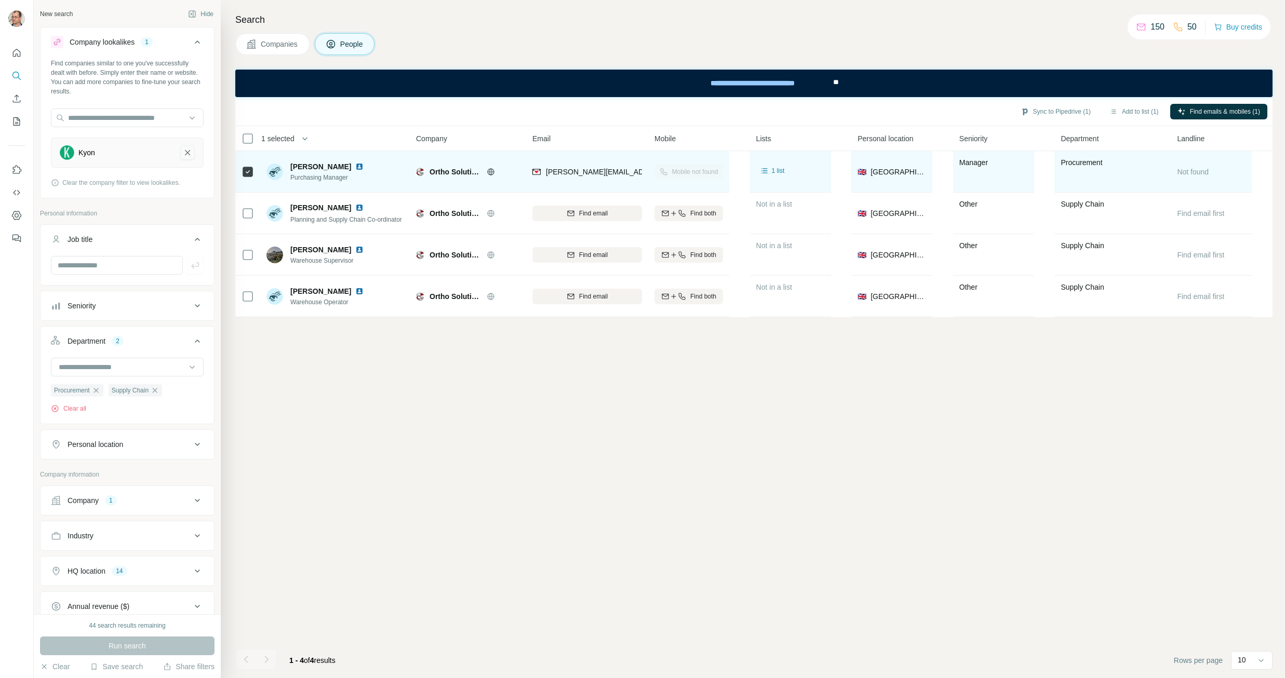
click at [183, 152] on icon "Kyon-remove-button" at bounding box center [187, 153] width 9 height 10
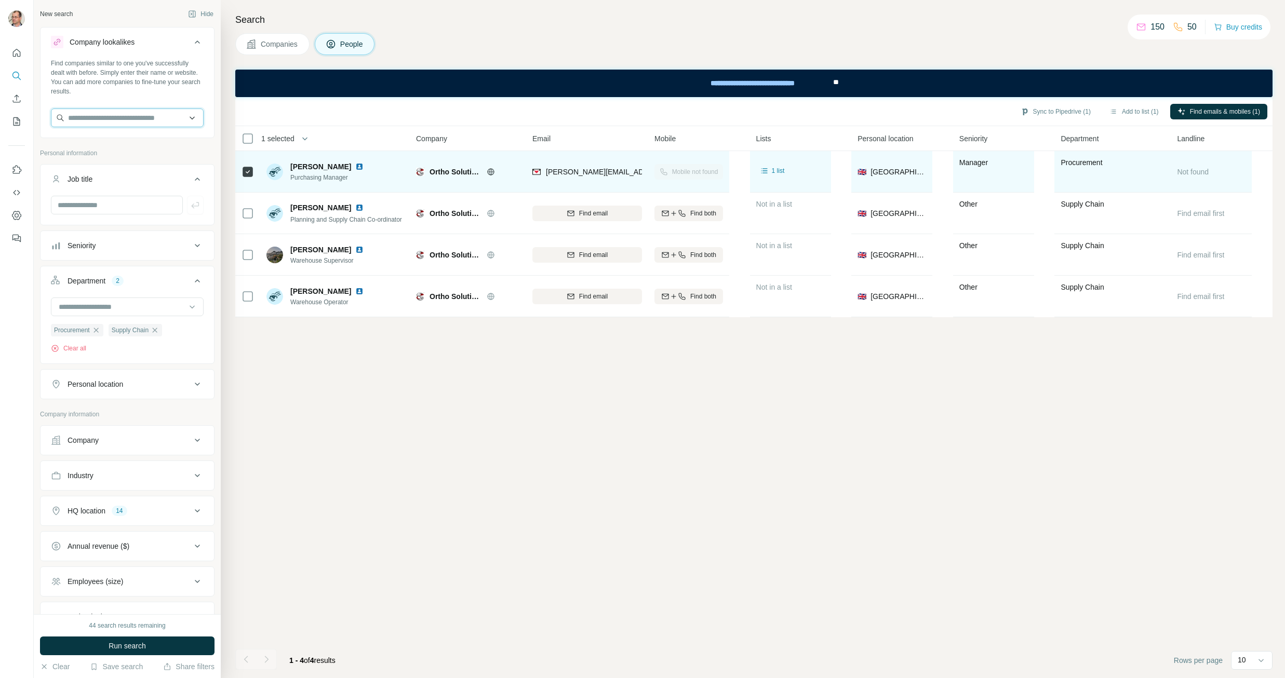
click at [102, 111] on input "text" at bounding box center [127, 118] width 153 height 19
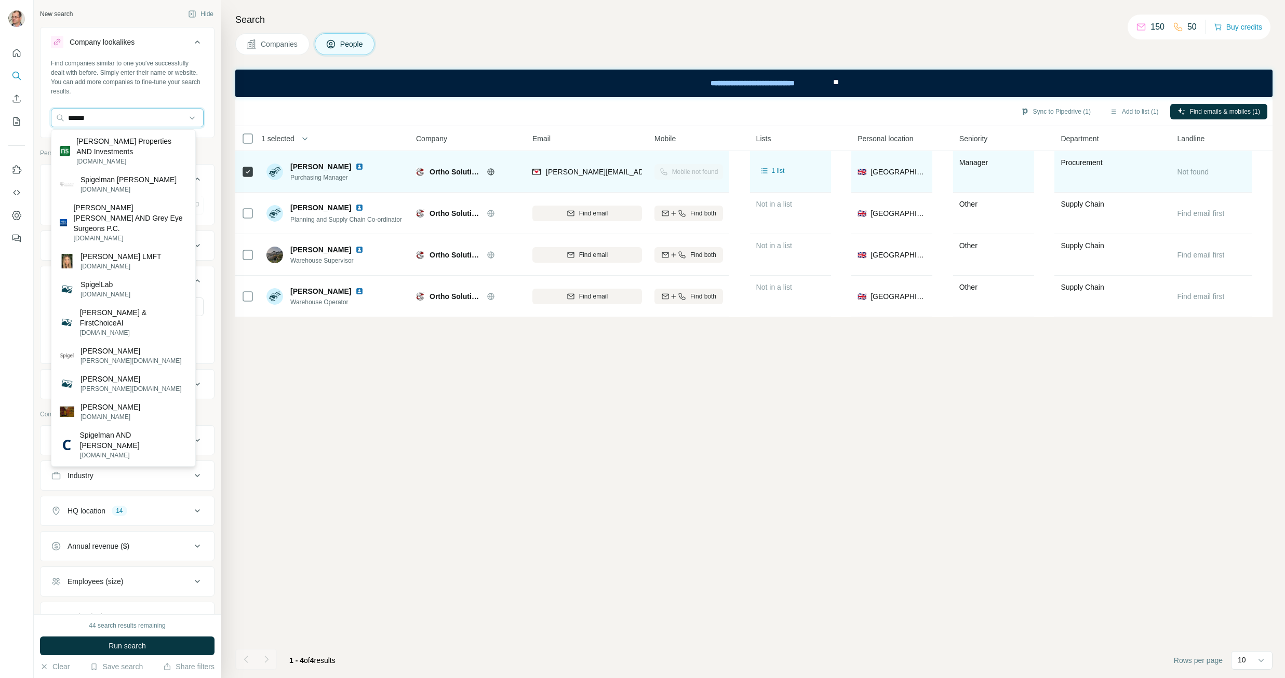
drag, startPoint x: 100, startPoint y: 114, endPoint x: 47, endPoint y: 114, distance: 53.0
click at [47, 114] on div "Find companies similar to one you've successfully dealt with before. Simply ent…" at bounding box center [127, 97] width 173 height 77
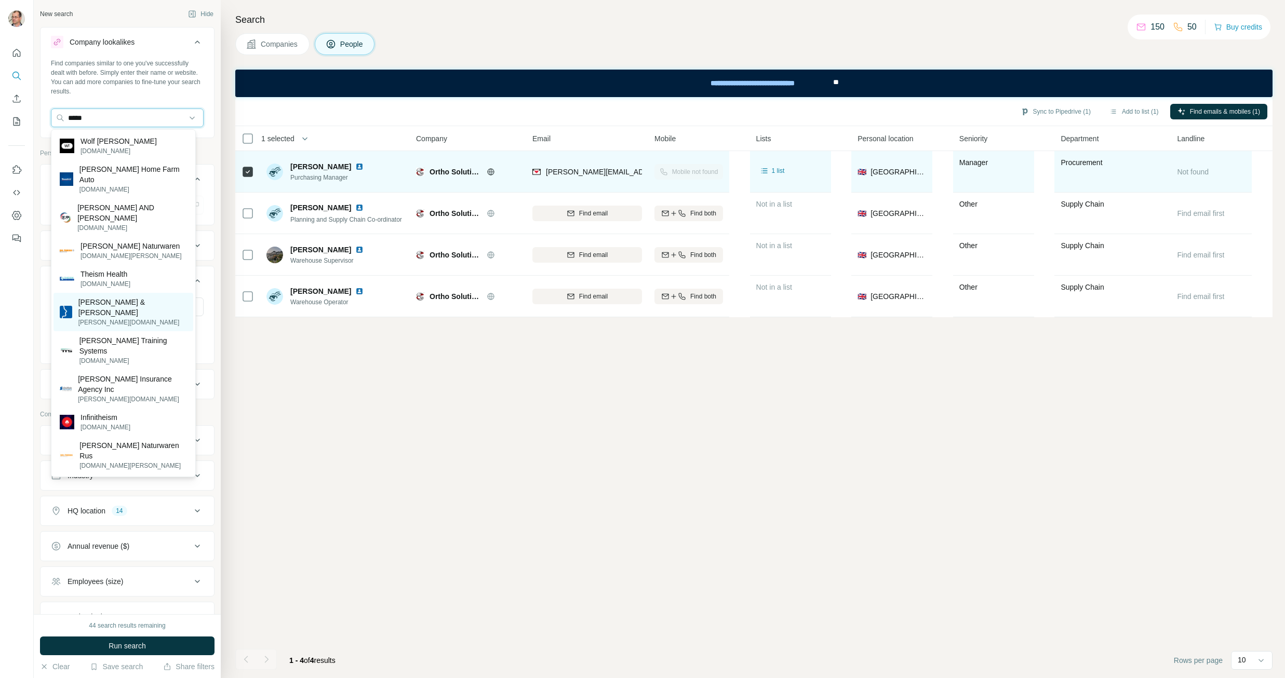
type input "*****"
click at [92, 297] on p "Spiggle & Theis" at bounding box center [132, 307] width 109 height 21
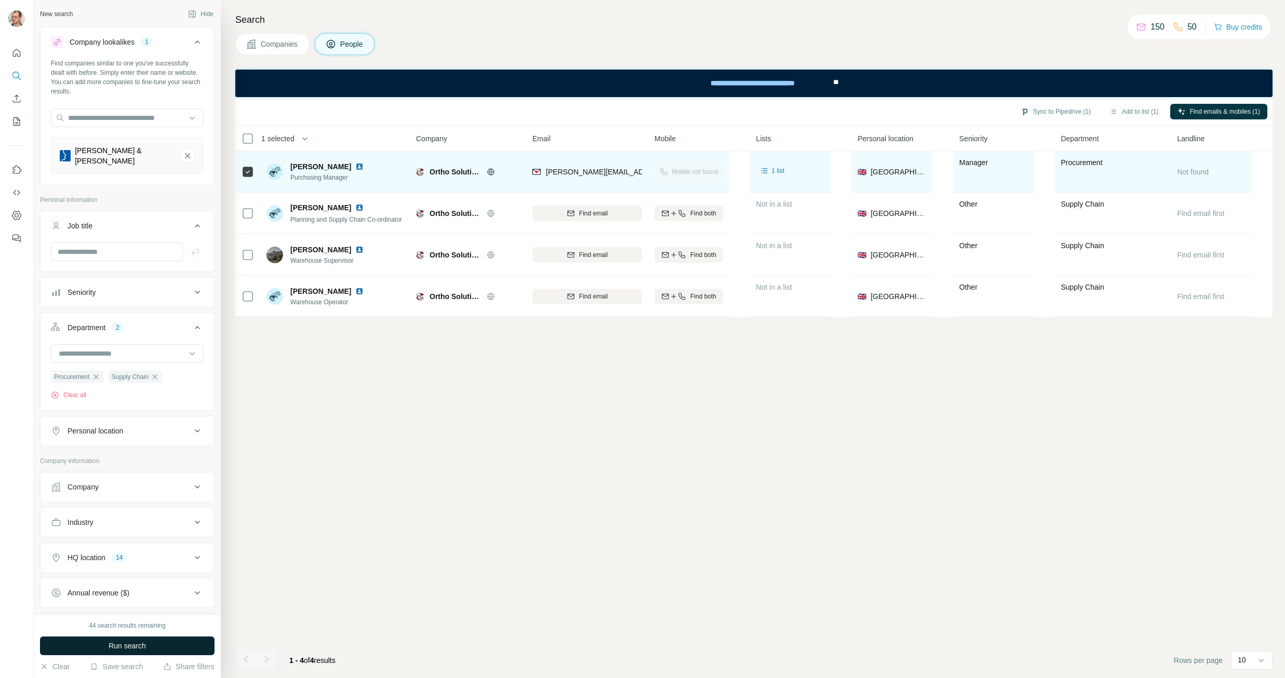
click at [112, 643] on span "Run search" at bounding box center [127, 646] width 37 height 10
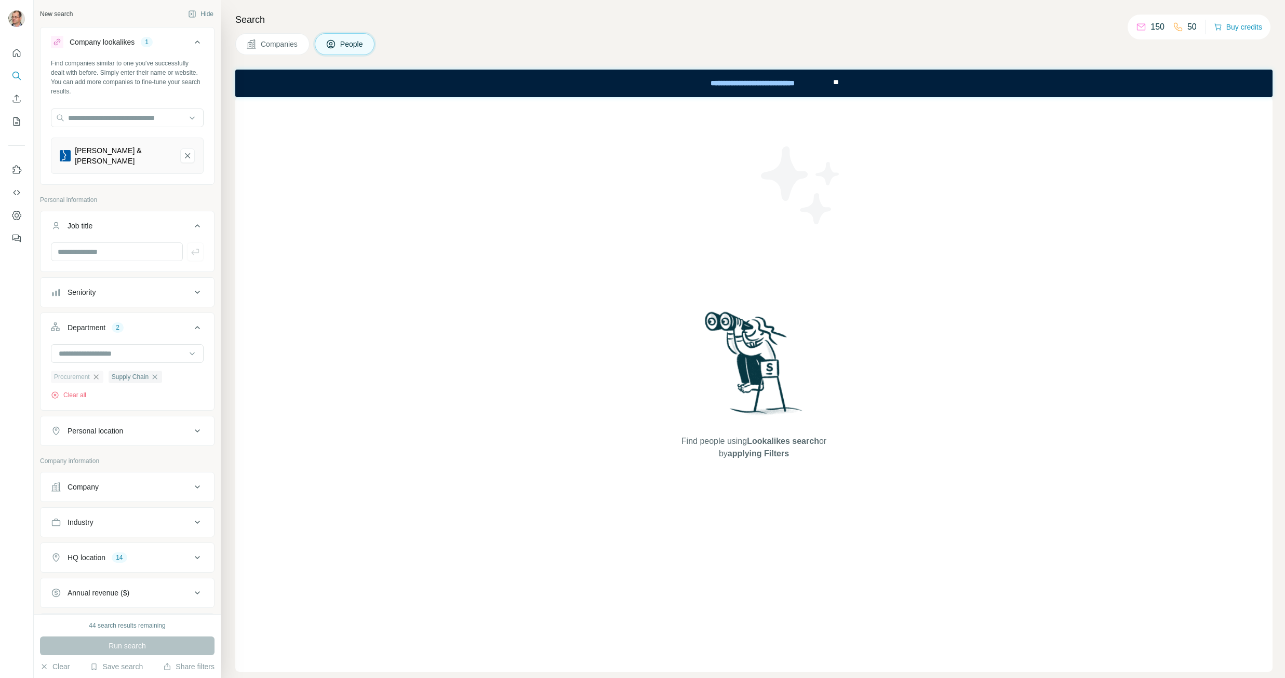
click at [97, 373] on icon "button" at bounding box center [96, 377] width 8 height 8
click at [98, 373] on icon "button" at bounding box center [97, 377] width 8 height 8
click at [116, 643] on span "Run search" at bounding box center [127, 646] width 37 height 10
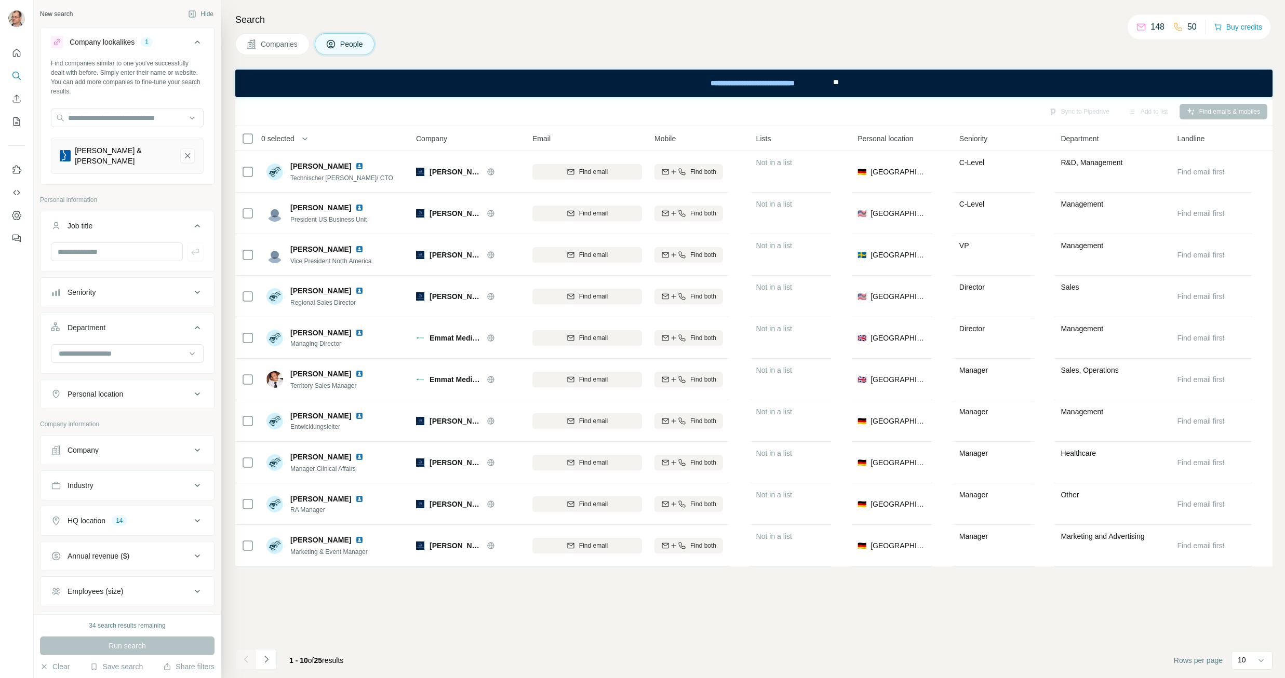
click at [277, 44] on span "Companies" at bounding box center [280, 44] width 38 height 10
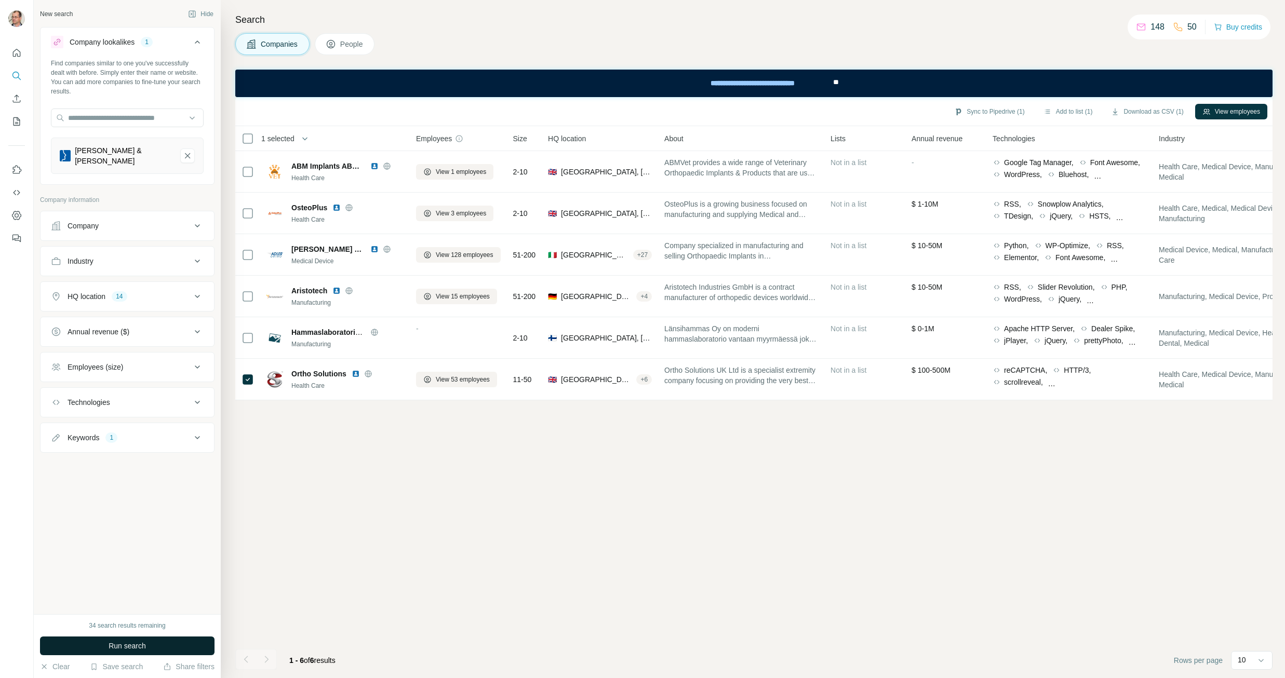
click at [112, 647] on span "Run search" at bounding box center [127, 646] width 37 height 10
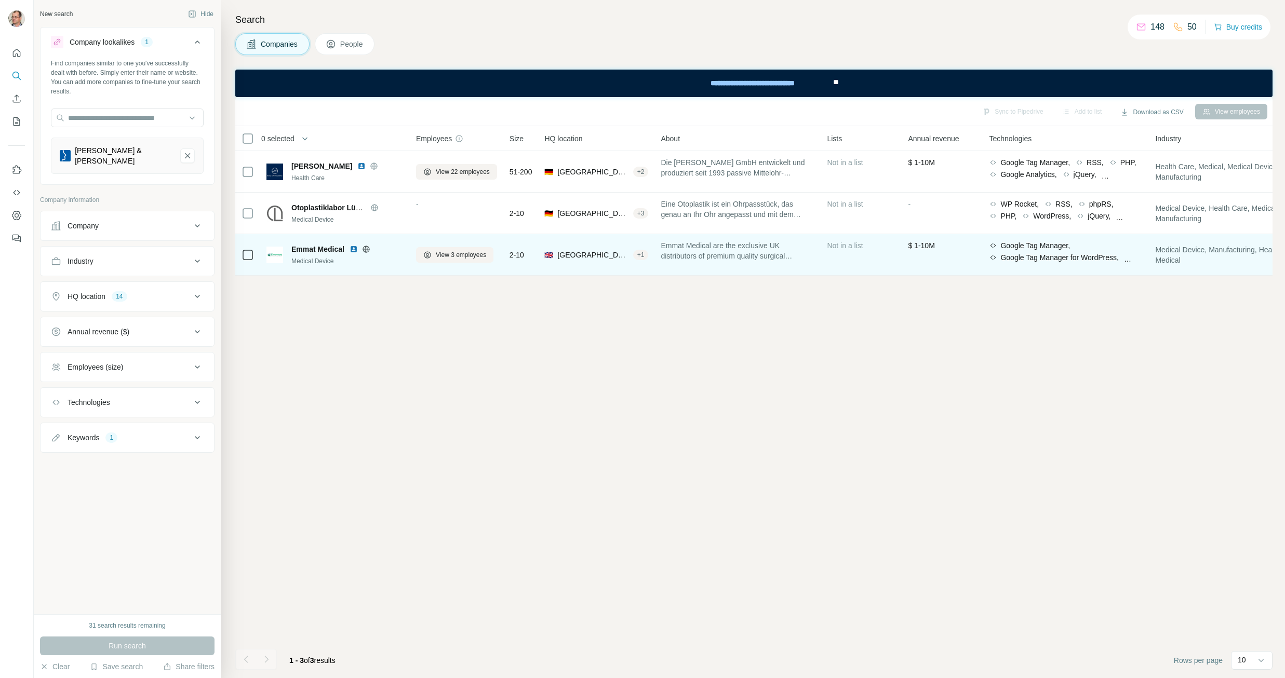
click at [369, 248] on icon at bounding box center [366, 249] width 7 height 7
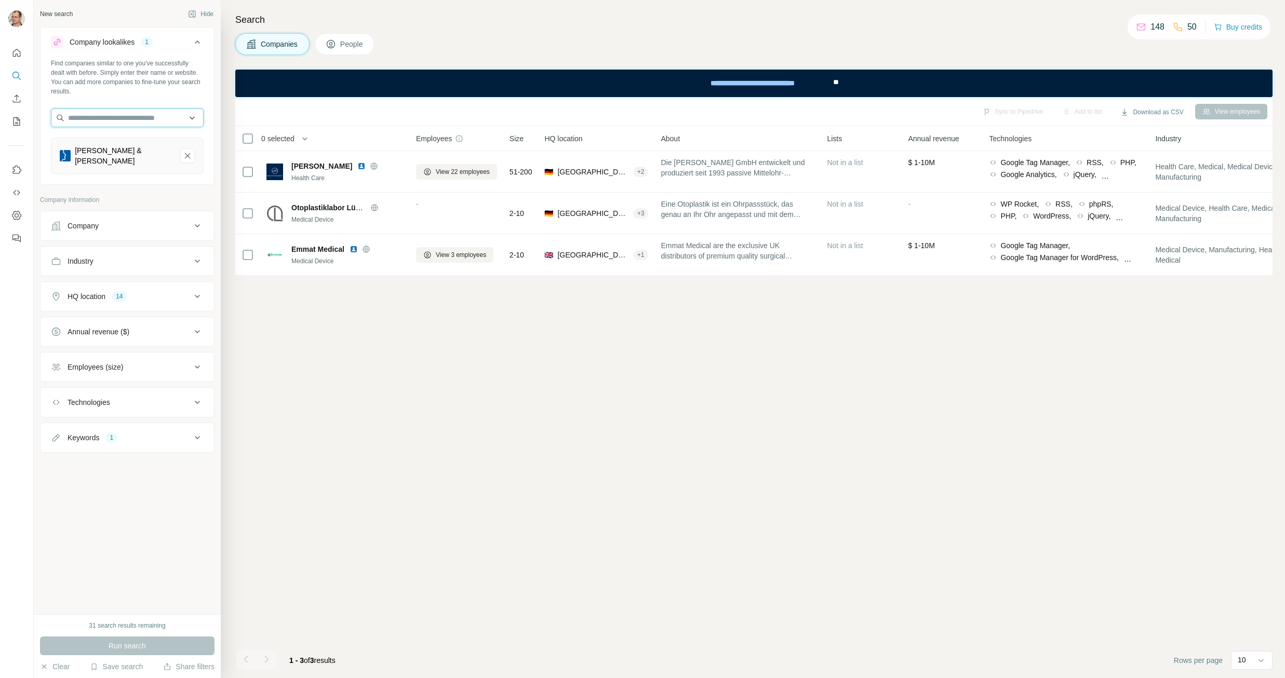
click at [157, 115] on input "text" at bounding box center [127, 118] width 153 height 19
click at [474, 54] on div "Companies People" at bounding box center [753, 44] width 1037 height 22
click at [191, 151] on button "Spiggle & Theis-remove-button" at bounding box center [187, 156] width 15 height 15
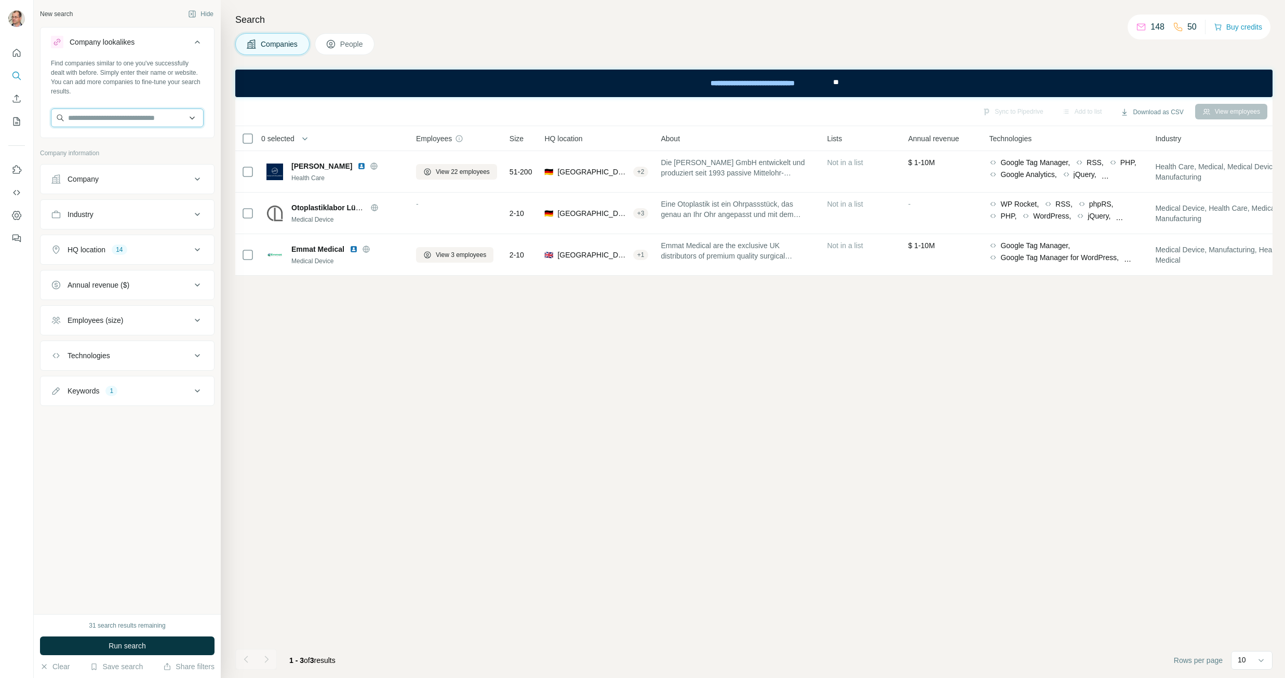
click at [130, 117] on input "text" at bounding box center [127, 118] width 153 height 19
click at [197, 389] on icon at bounding box center [197, 391] width 12 height 12
click at [75, 440] on icon "button" at bounding box center [72, 440] width 8 height 8
click at [95, 127] on input "text" at bounding box center [127, 118] width 153 height 19
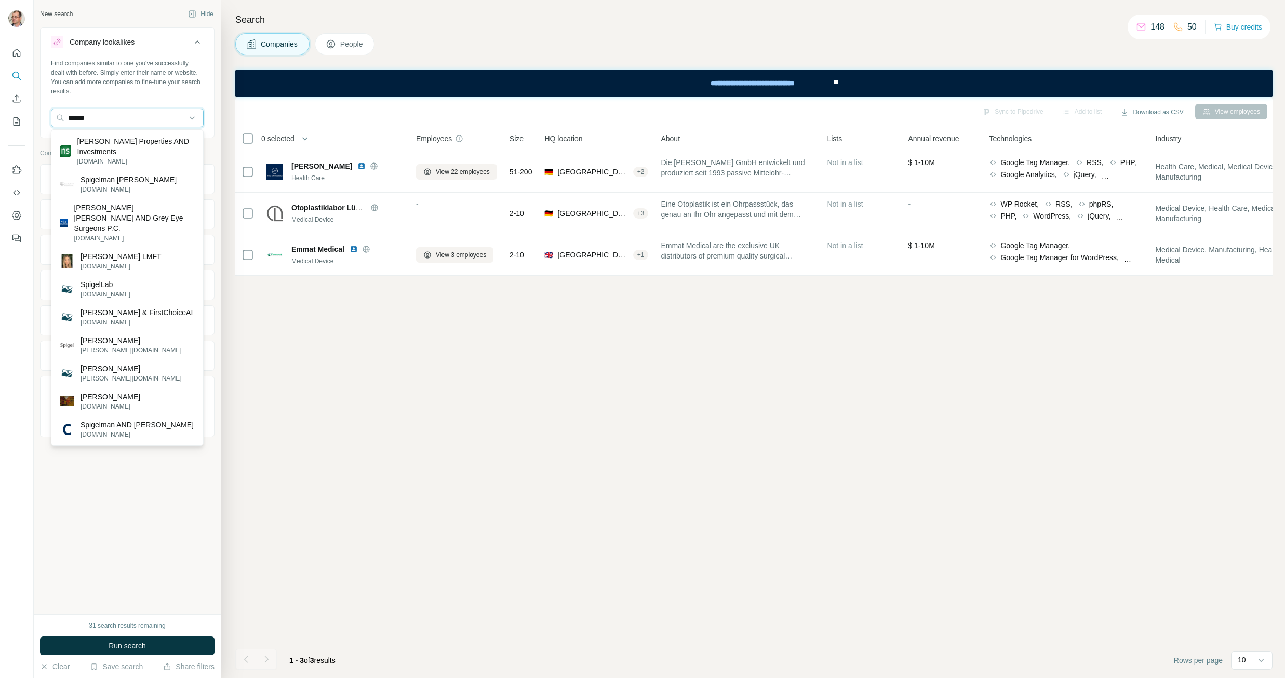
drag, startPoint x: 95, startPoint y: 117, endPoint x: 29, endPoint y: 118, distance: 66.0
click at [29, 118] on div "New search Hide Company lookalikes Find companies similar to one you've success…" at bounding box center [642, 339] width 1285 height 678
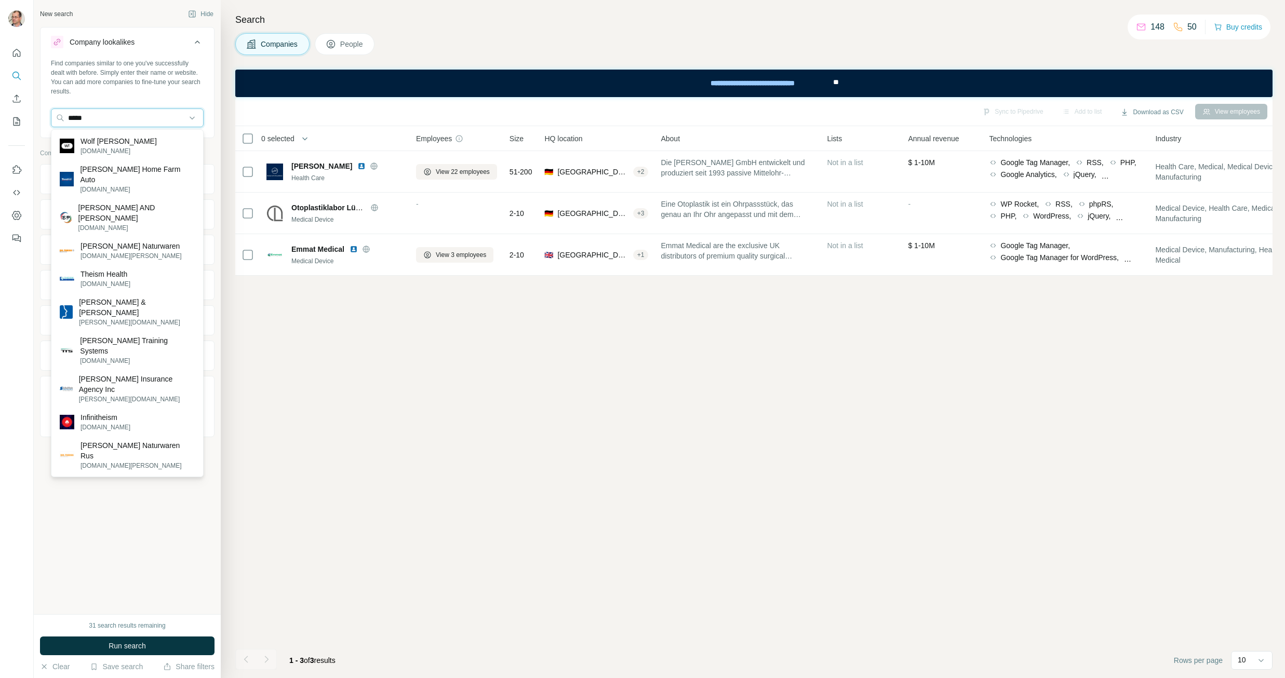
type input "*****"
click at [92, 297] on p "Spiggle & Theis" at bounding box center [137, 307] width 116 height 21
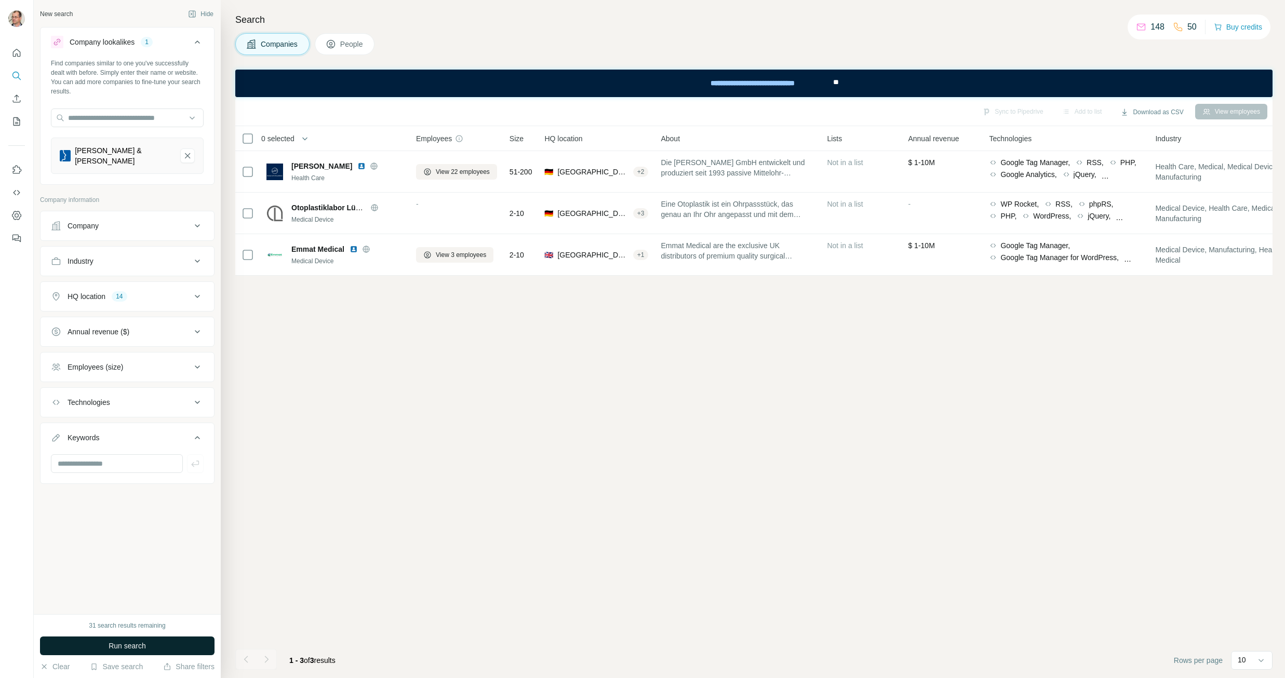
click at [117, 647] on span "Run search" at bounding box center [127, 646] width 37 height 10
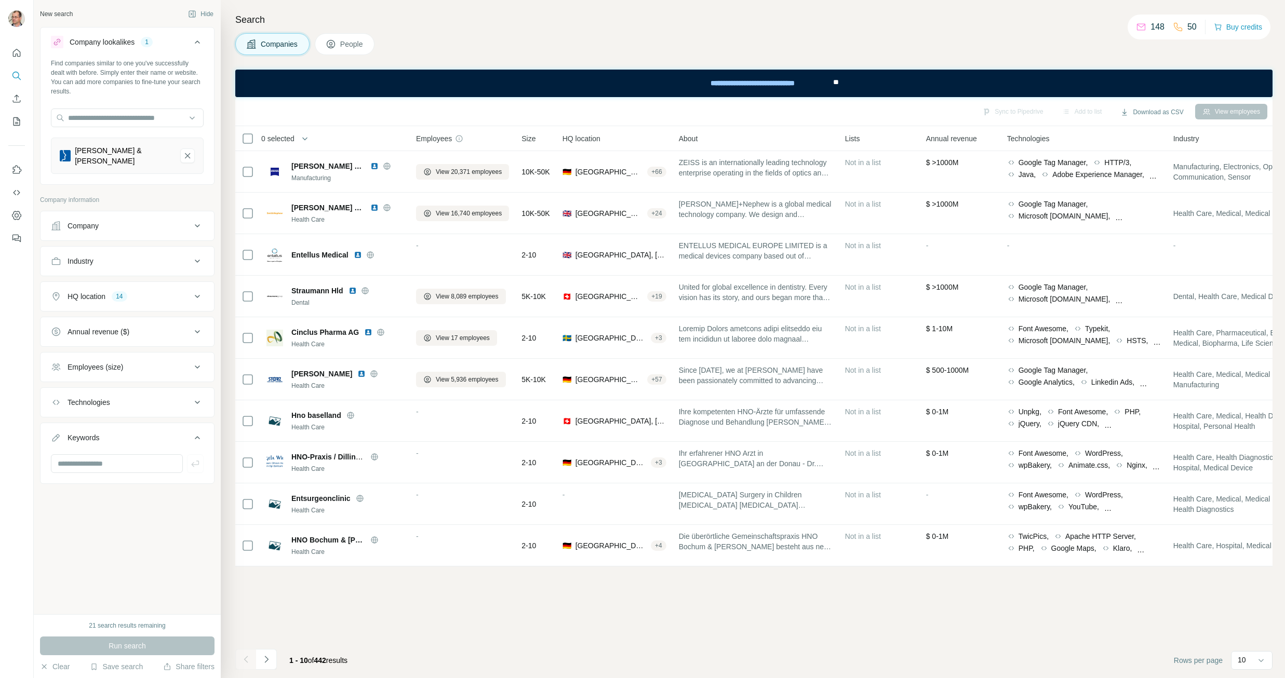
click at [198, 326] on icon at bounding box center [197, 332] width 12 height 12
click at [54, 387] on icon at bounding box center [57, 393] width 12 height 12
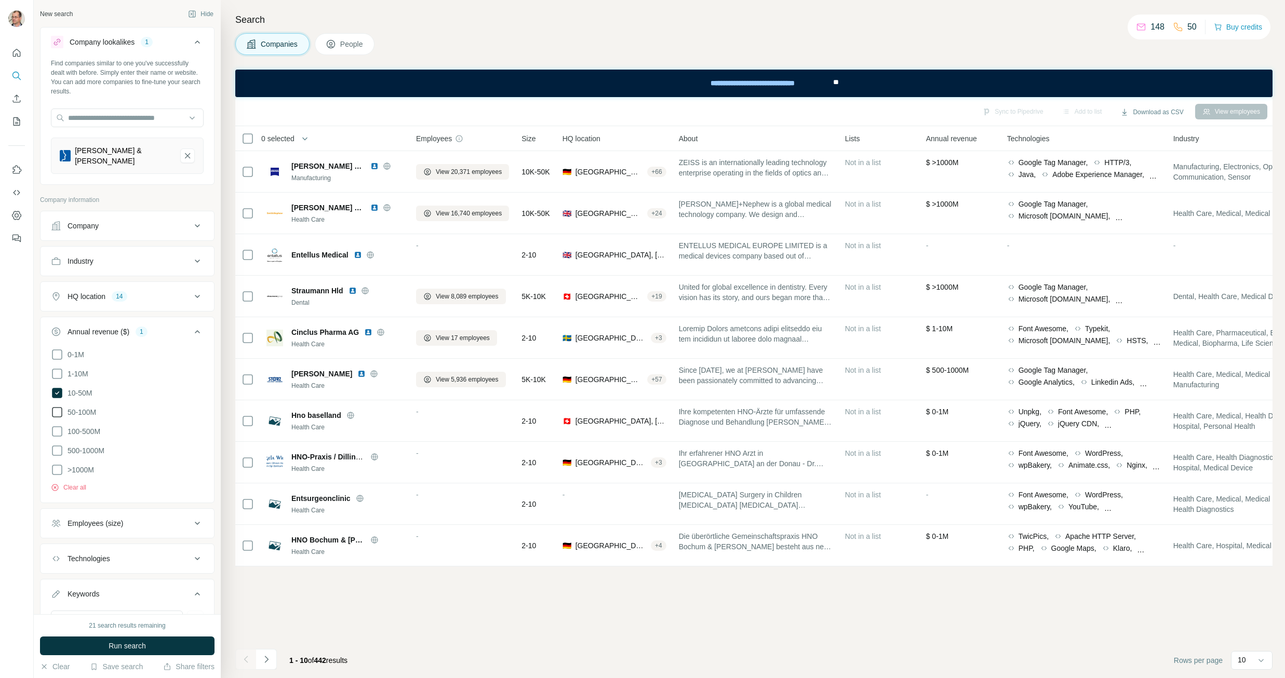
click at [55, 406] on icon at bounding box center [57, 412] width 12 height 12
click at [55, 425] on icon at bounding box center [57, 431] width 12 height 12
click at [58, 445] on icon at bounding box center [57, 451] width 12 height 12
click at [60, 464] on icon at bounding box center [57, 470] width 12 height 12
click at [115, 643] on span "Run search" at bounding box center [127, 646] width 37 height 10
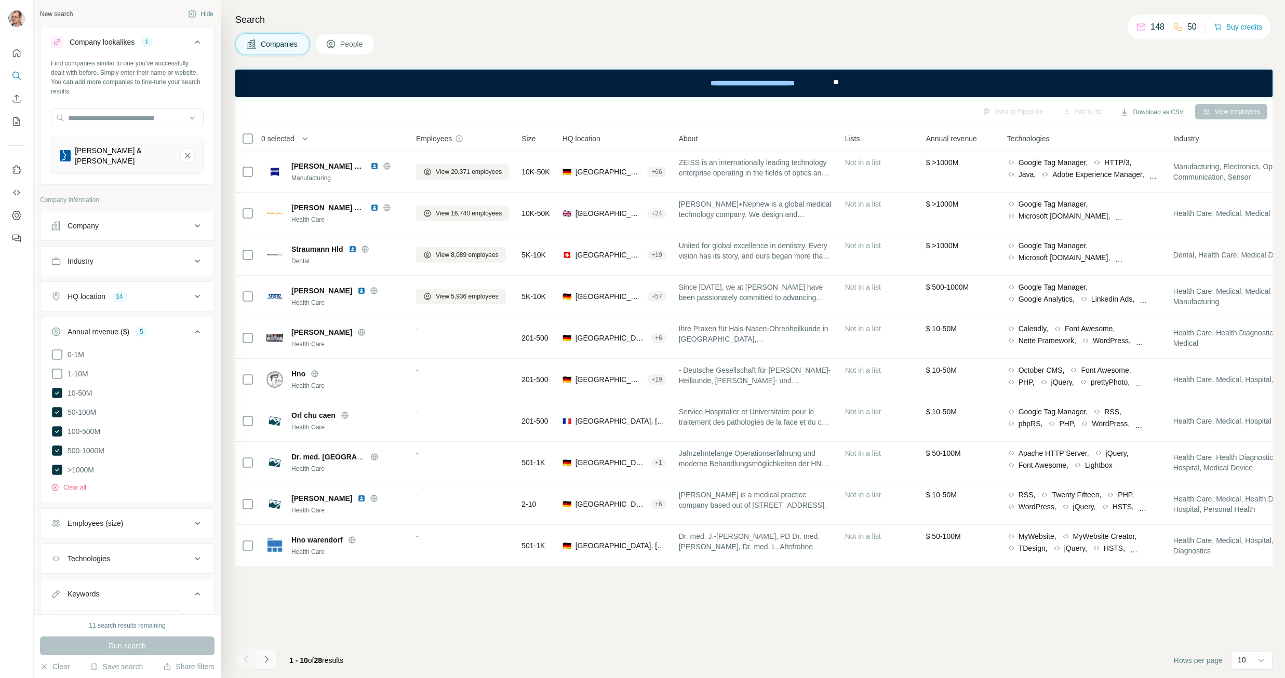
click at [269, 662] on icon "Navigate to next page" at bounding box center [266, 660] width 10 height 10
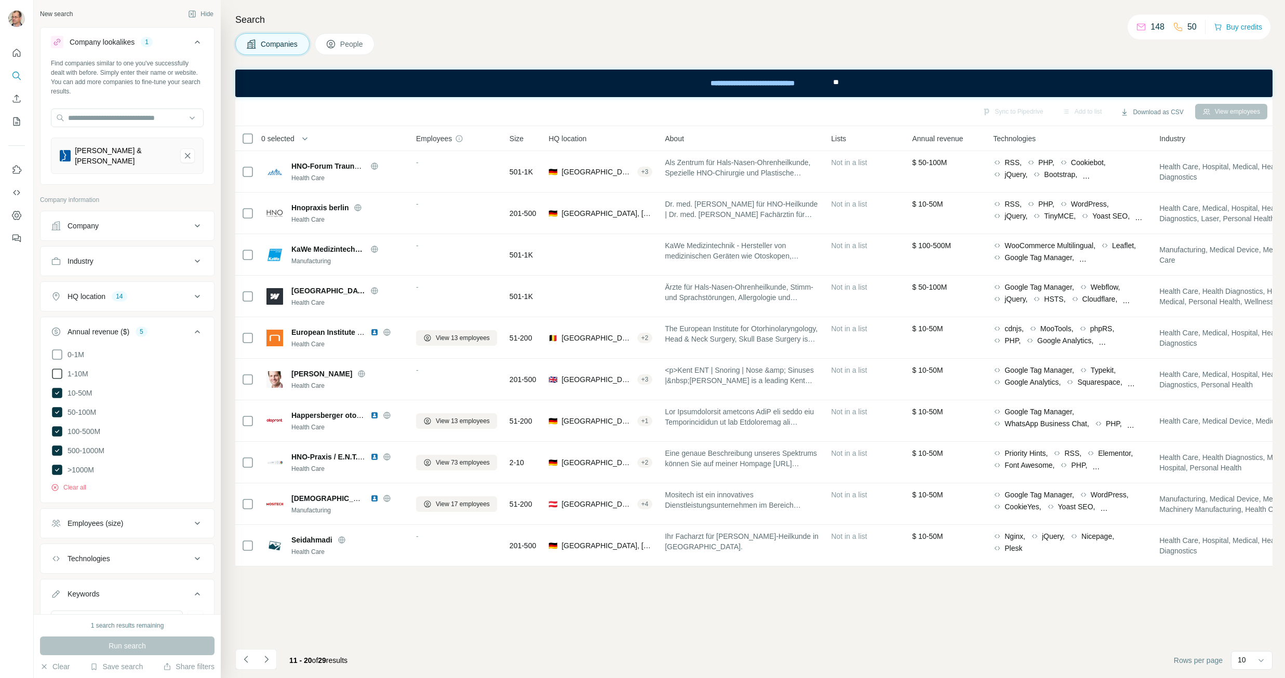
click at [56, 370] on icon at bounding box center [57, 374] width 12 height 12
click at [125, 645] on span "Run search" at bounding box center [127, 646] width 37 height 10
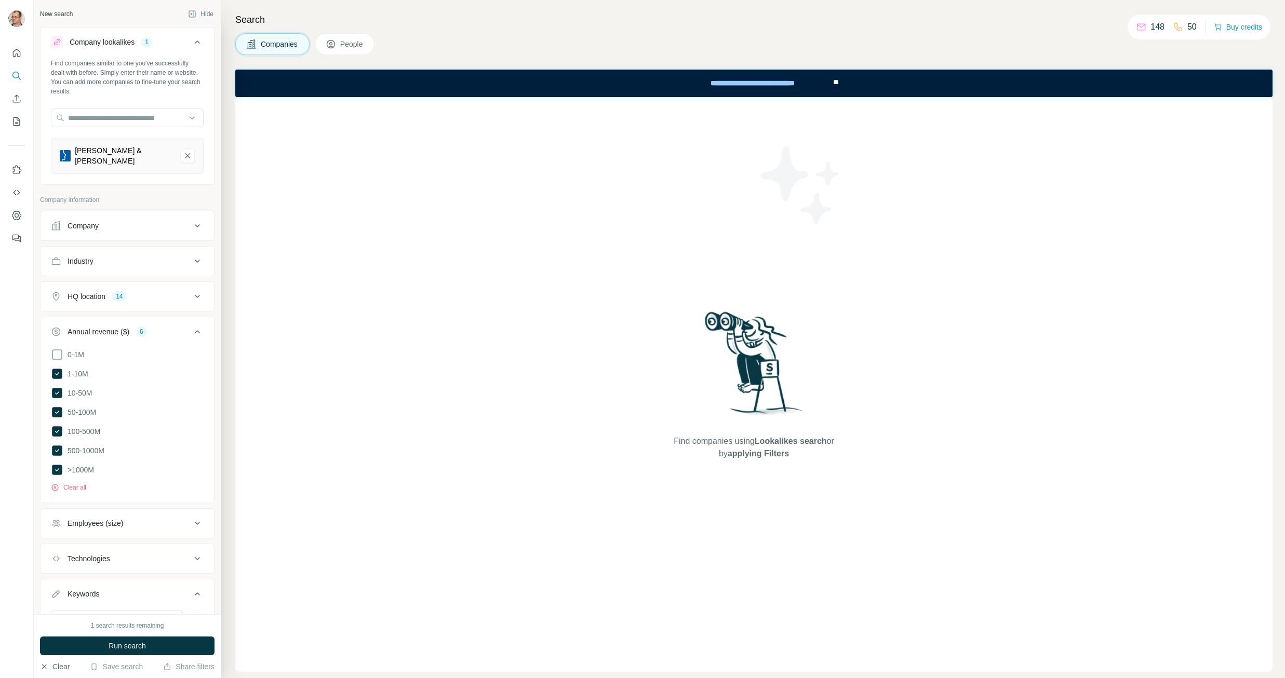
click at [50, 666] on button "Clear" at bounding box center [55, 667] width 30 height 10
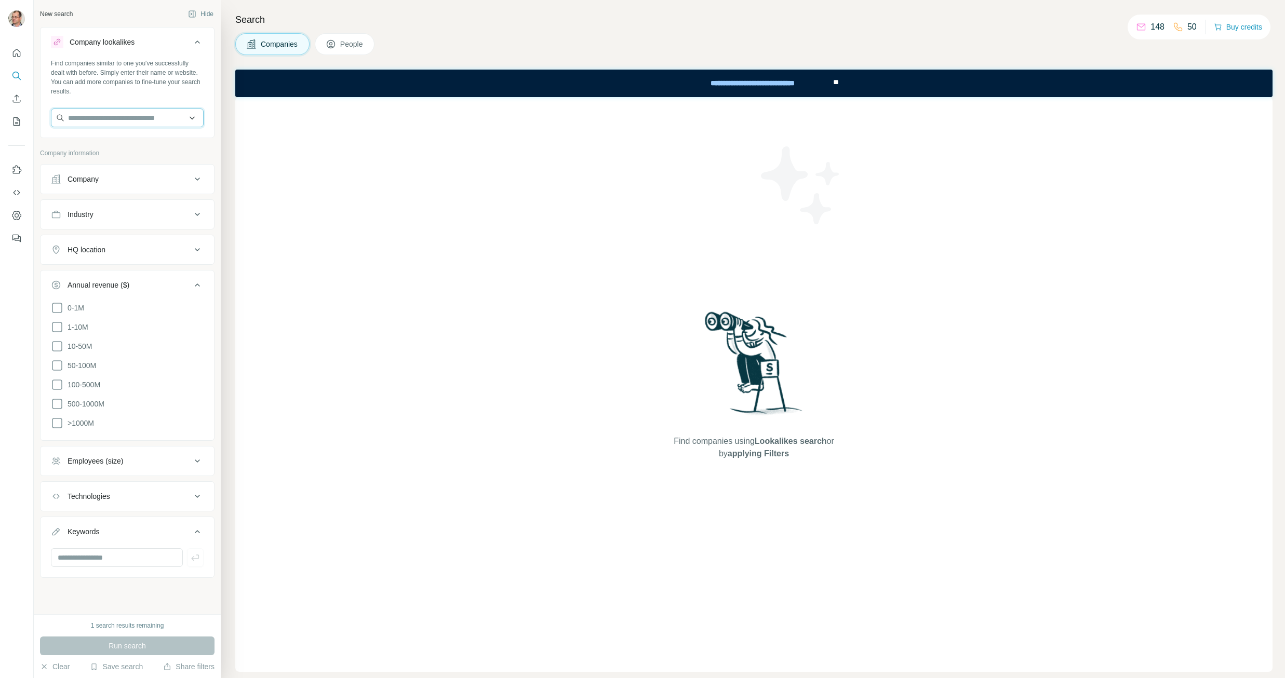
click at [115, 119] on input "text" at bounding box center [127, 118] width 153 height 19
click at [399, 275] on div "Find companies using Lookalikes search or by applying Filters" at bounding box center [753, 384] width 1037 height 575
click at [128, 650] on div "Run search" at bounding box center [127, 646] width 175 height 19
click at [124, 623] on div "1 search results remaining" at bounding box center [127, 625] width 73 height 9
drag, startPoint x: 115, startPoint y: 600, endPoint x: 99, endPoint y: 547, distance: 55.9
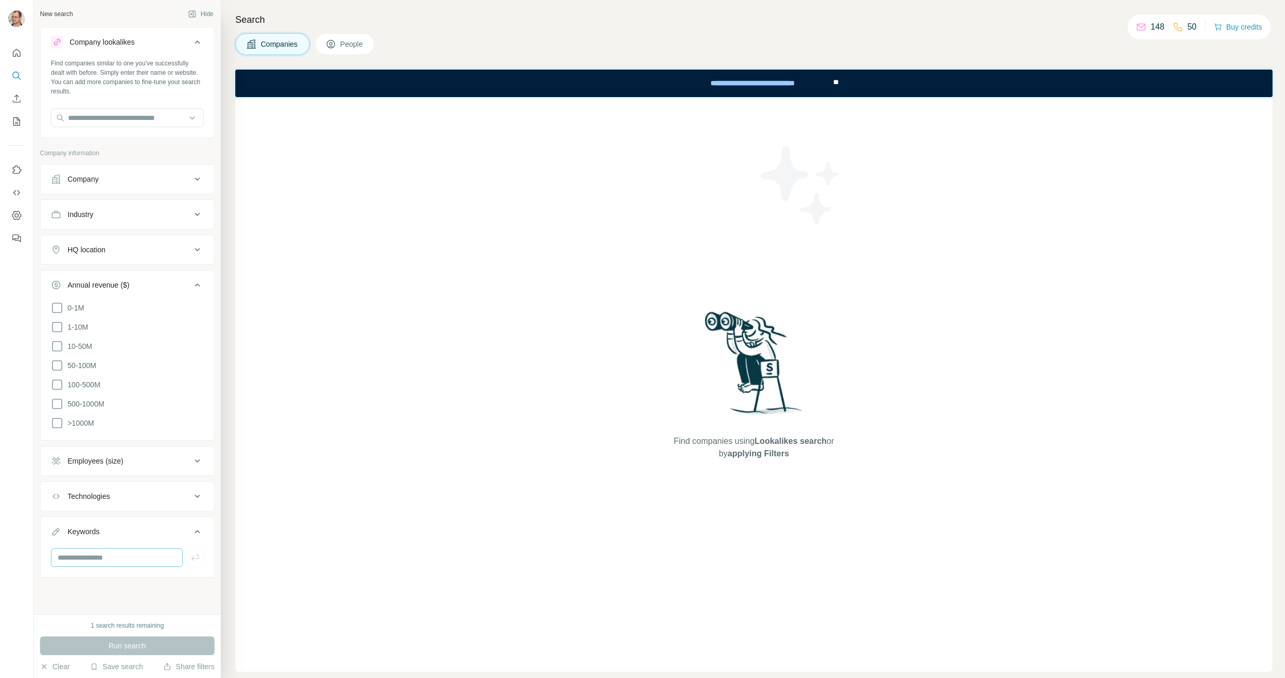
click at [115, 596] on div "New search Hide Company lookalikes Find companies similar to one you've success…" at bounding box center [127, 307] width 187 height 615
click at [99, 549] on input "text" at bounding box center [117, 558] width 132 height 19
type input "*****"
click at [125, 650] on div "Run search" at bounding box center [127, 646] width 175 height 19
click at [124, 647] on div "Run search" at bounding box center [127, 646] width 175 height 19
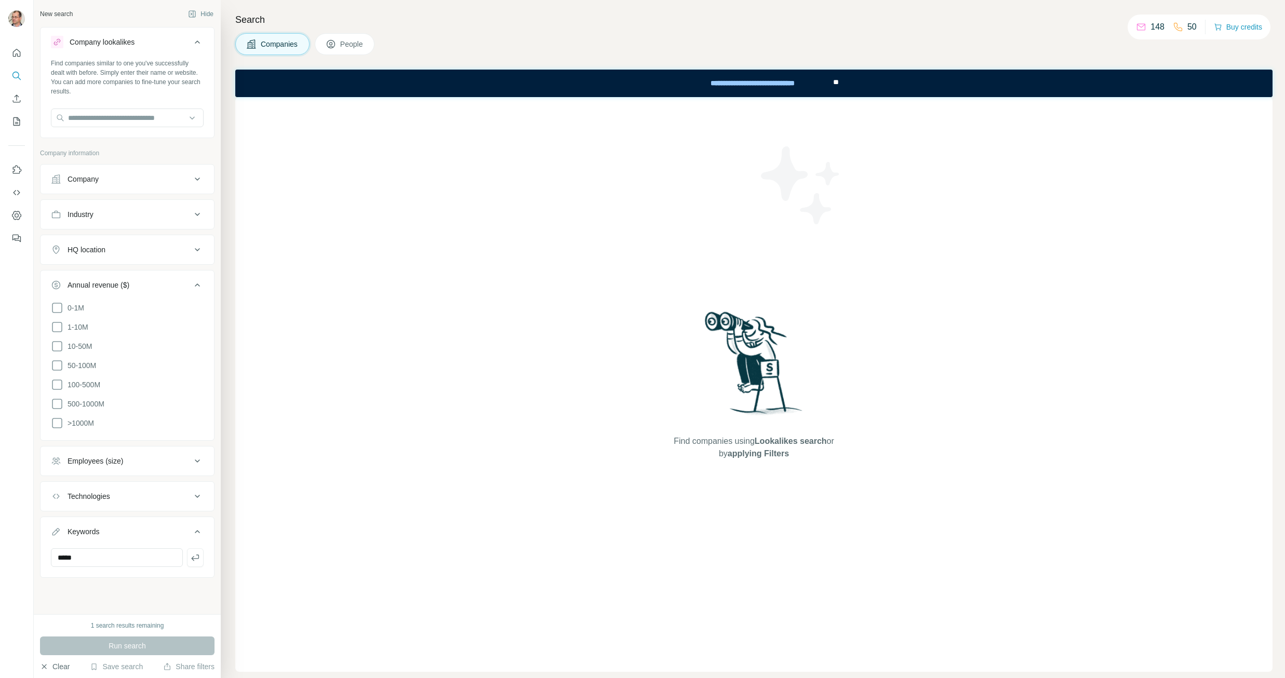
click at [48, 669] on button "Clear" at bounding box center [55, 667] width 30 height 10
click at [46, 669] on icon "button" at bounding box center [44, 667] width 8 height 8
click at [131, 632] on div "1 search results remaining Run search Clear Save search Share filters" at bounding box center [127, 647] width 187 height 64
click at [132, 627] on div "1 search results remaining" at bounding box center [127, 625] width 73 height 9
click at [131, 647] on div "Run search" at bounding box center [127, 646] width 175 height 19
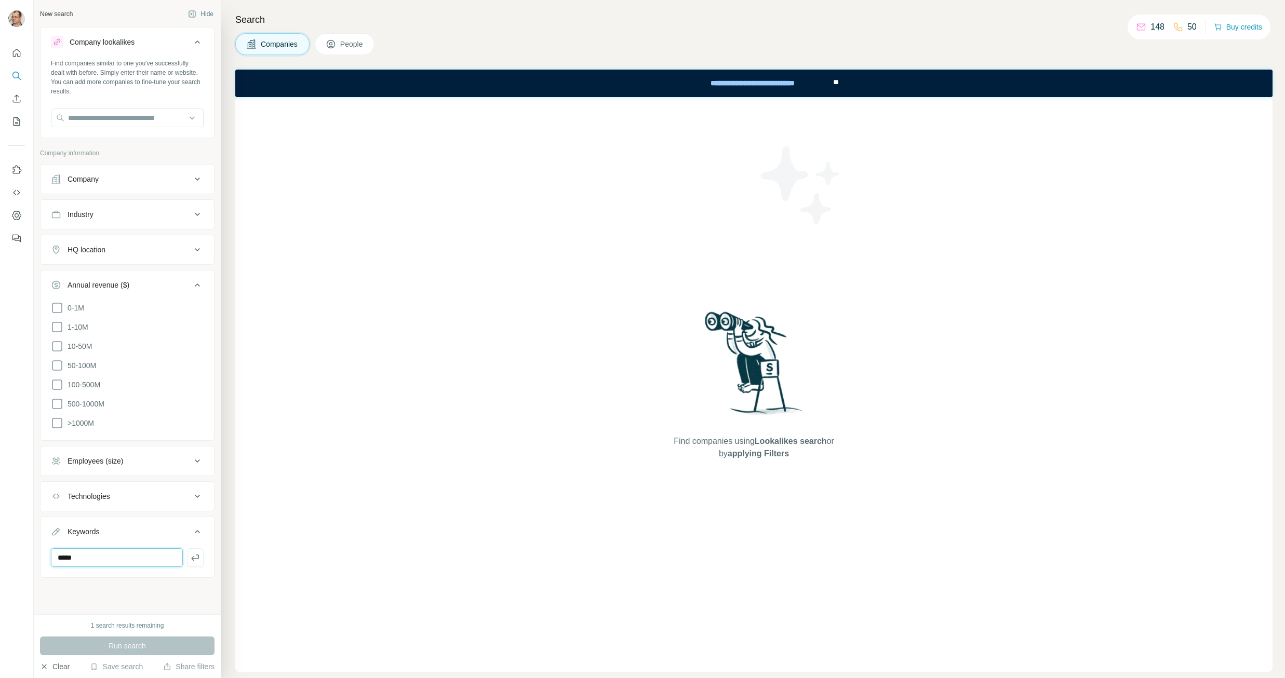
click at [101, 552] on input "*****" at bounding box center [117, 558] width 132 height 19
click at [201, 46] on icon at bounding box center [197, 42] width 12 height 12
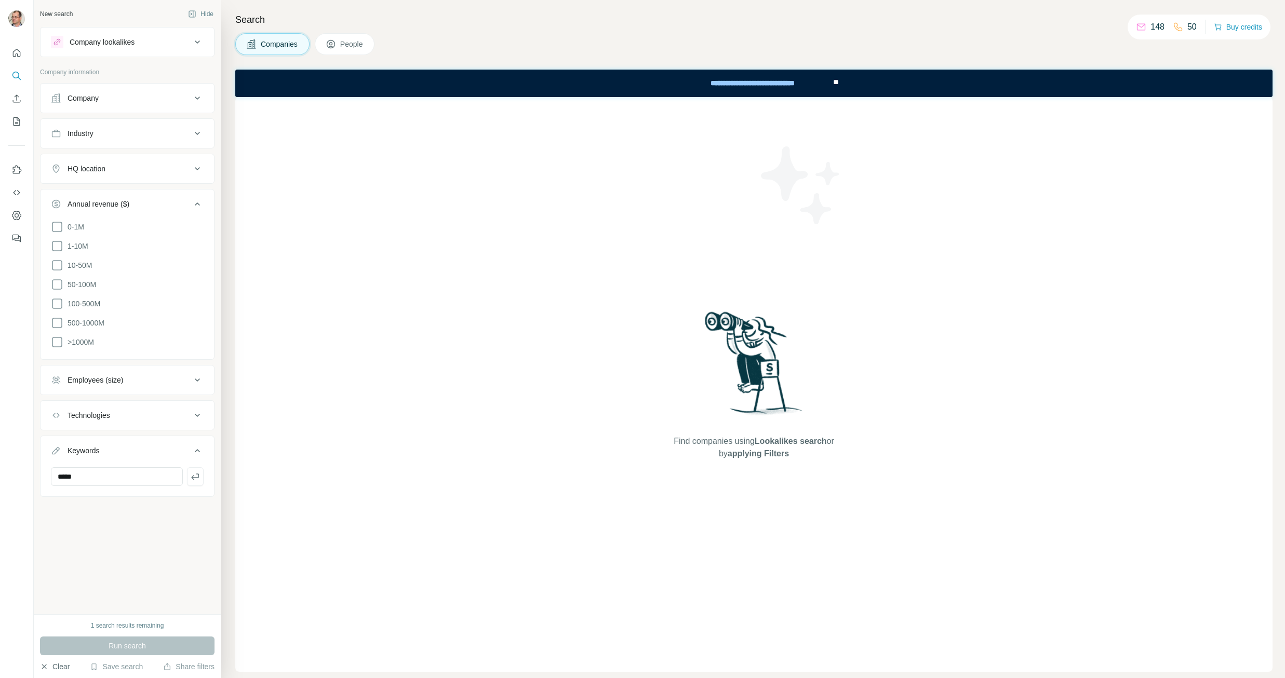
click at [125, 648] on div "Run search" at bounding box center [127, 646] width 175 height 19
click at [49, 667] on button "Clear" at bounding box center [55, 667] width 30 height 10
click at [45, 665] on icon "button" at bounding box center [44, 667] width 8 height 8
click at [196, 46] on icon at bounding box center [197, 42] width 12 height 12
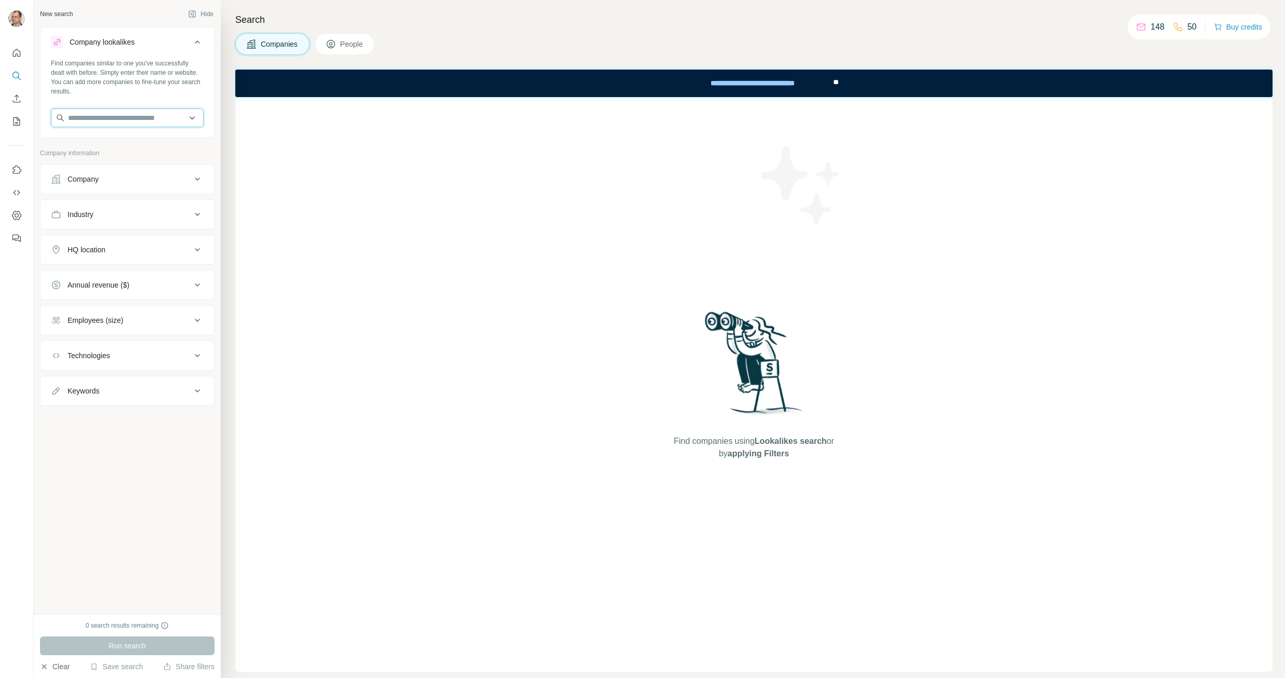
click at [132, 116] on input "text" at bounding box center [127, 118] width 153 height 19
click at [405, 215] on div "Find companies using Lookalikes search or by applying Filters" at bounding box center [753, 384] width 1037 height 575
click at [196, 388] on icon at bounding box center [197, 391] width 12 height 12
click at [107, 422] on input "text" at bounding box center [117, 417] width 132 height 19
type input "*****"
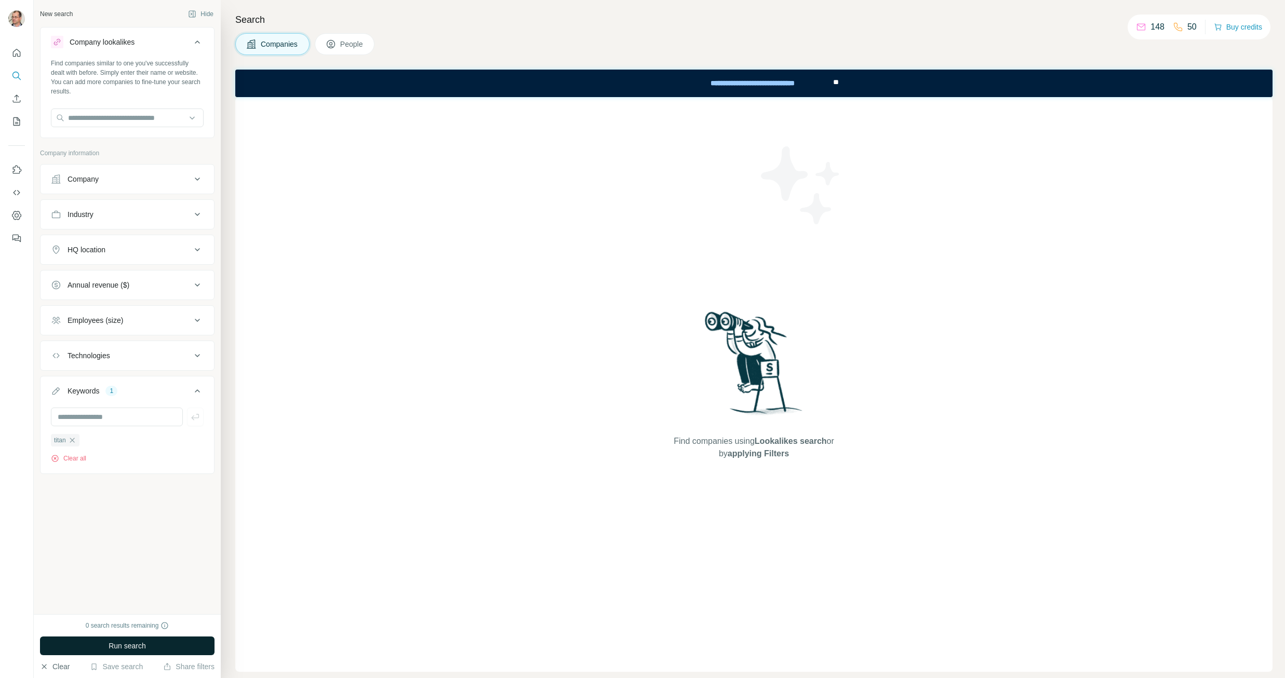
click at [134, 644] on span "Run search" at bounding box center [127, 646] width 37 height 10
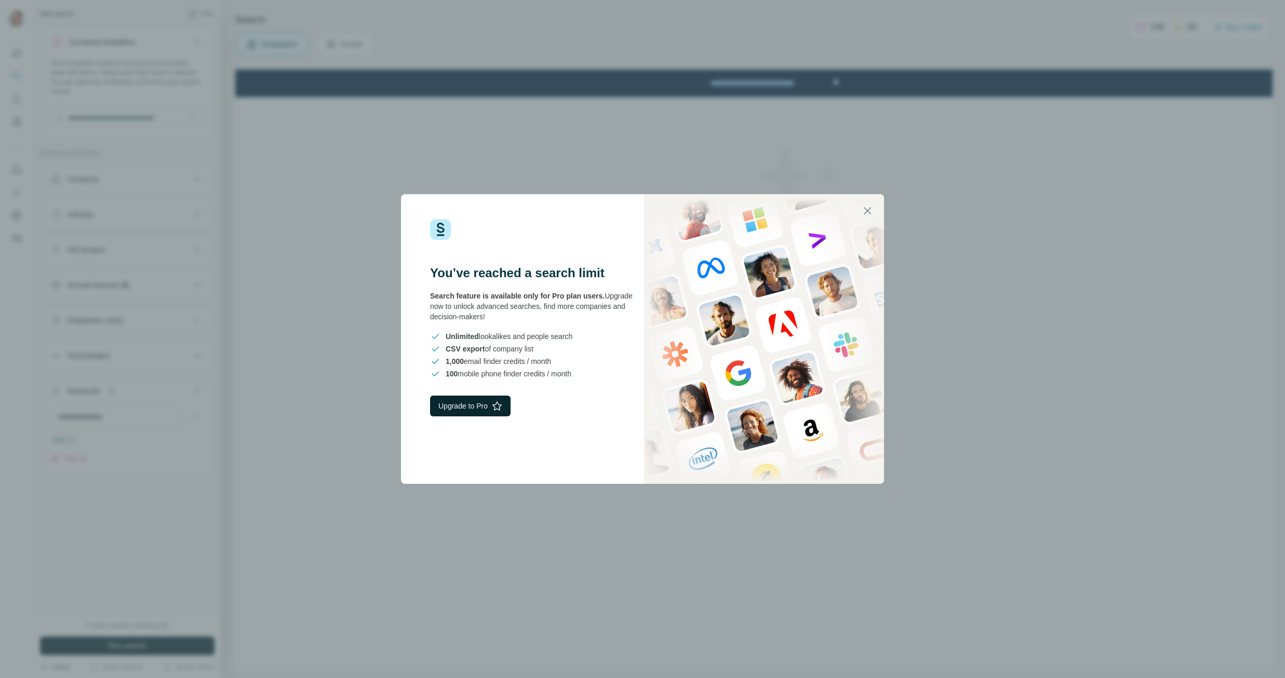
click at [468, 405] on button "Upgrade to Pro" at bounding box center [470, 406] width 81 height 21
click at [867, 210] on icon "button" at bounding box center [867, 210] width 7 height 7
